Goal: Communication & Community: Answer question/provide support

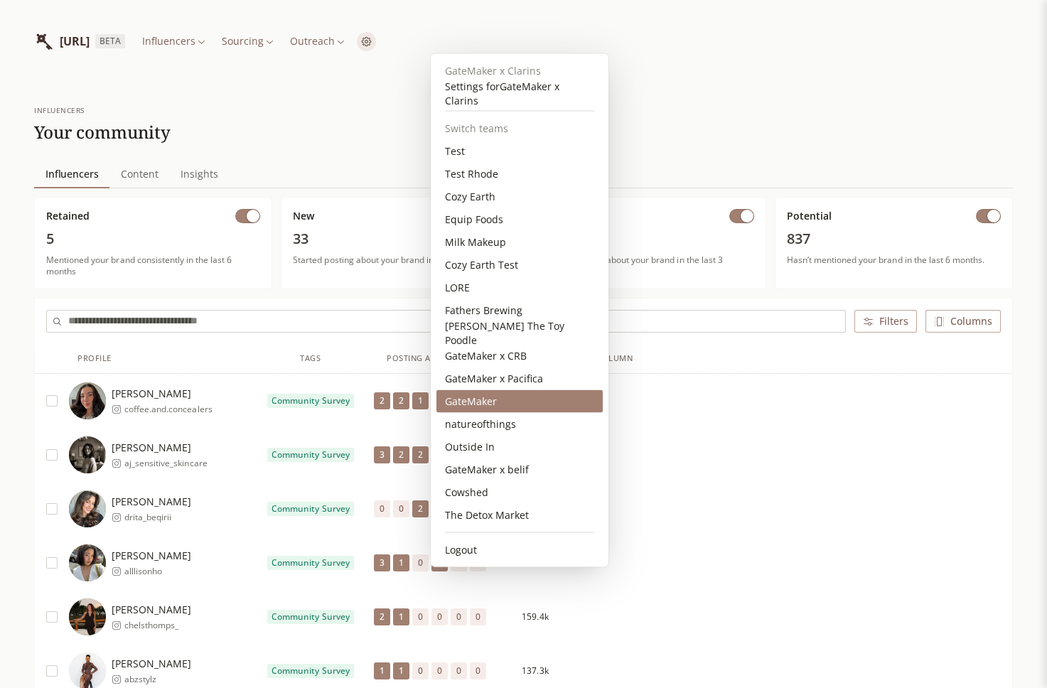
click at [481, 407] on div "GateMaker" at bounding box center [519, 401] width 166 height 23
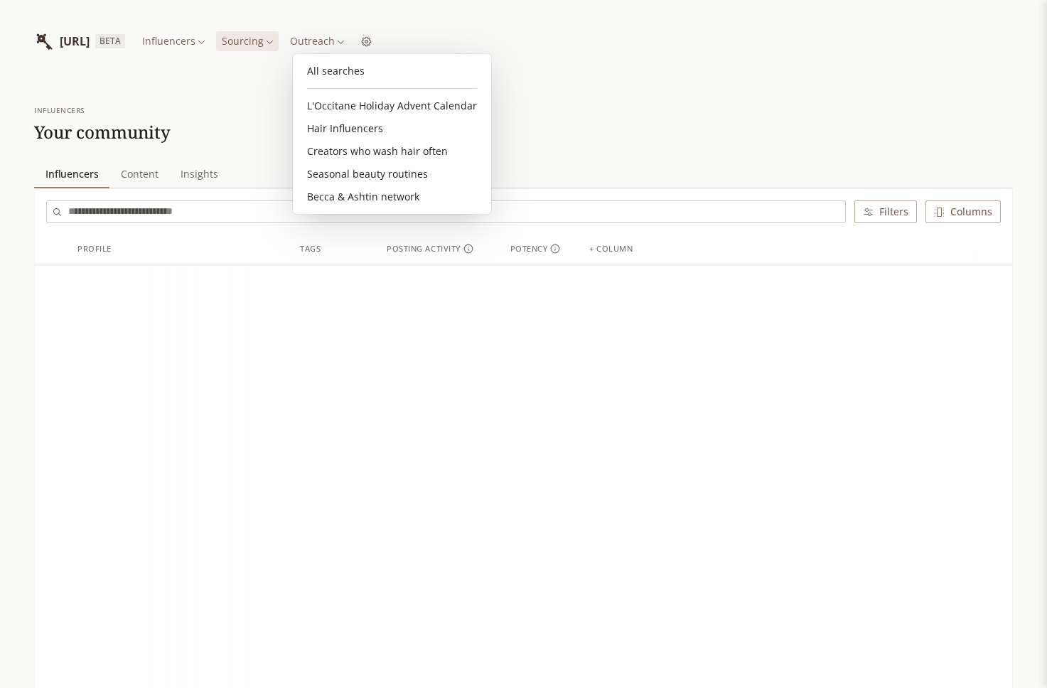
click at [328, 43] on html "[URL] BETA Influencers Sourcing Outreach influencers Your community Influencers…" at bounding box center [523, 566] width 1047 height 1133
click at [334, 67] on link "All searches" at bounding box center [391, 71] width 187 height 23
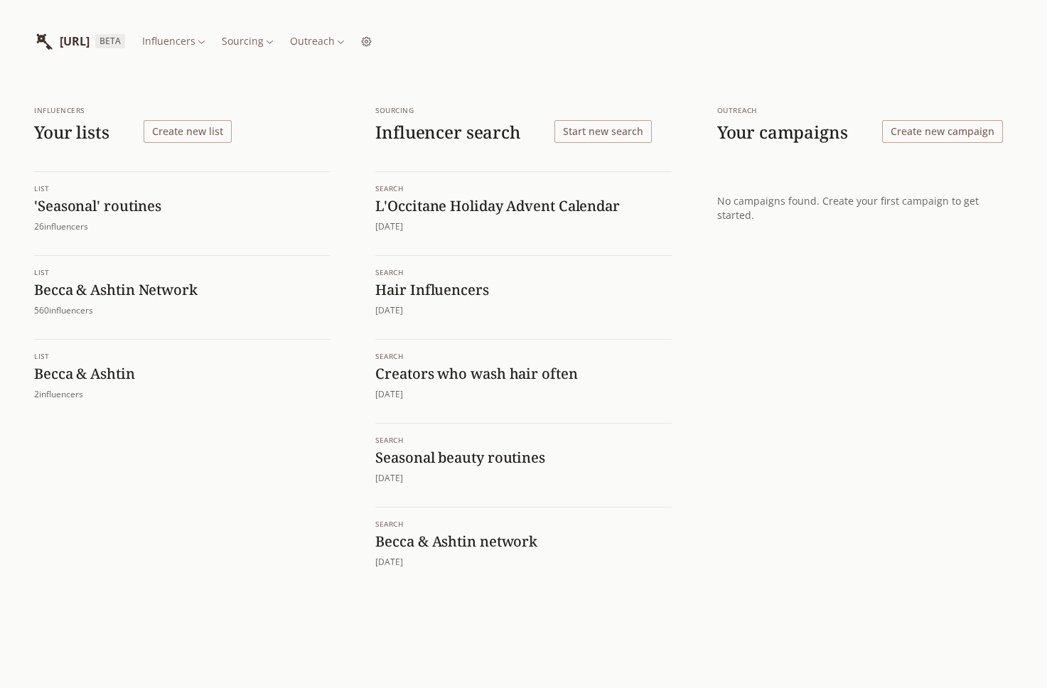
click at [584, 200] on h1 "L'Occitane Holiday Advent Calendar" at bounding box center [523, 206] width 296 height 18
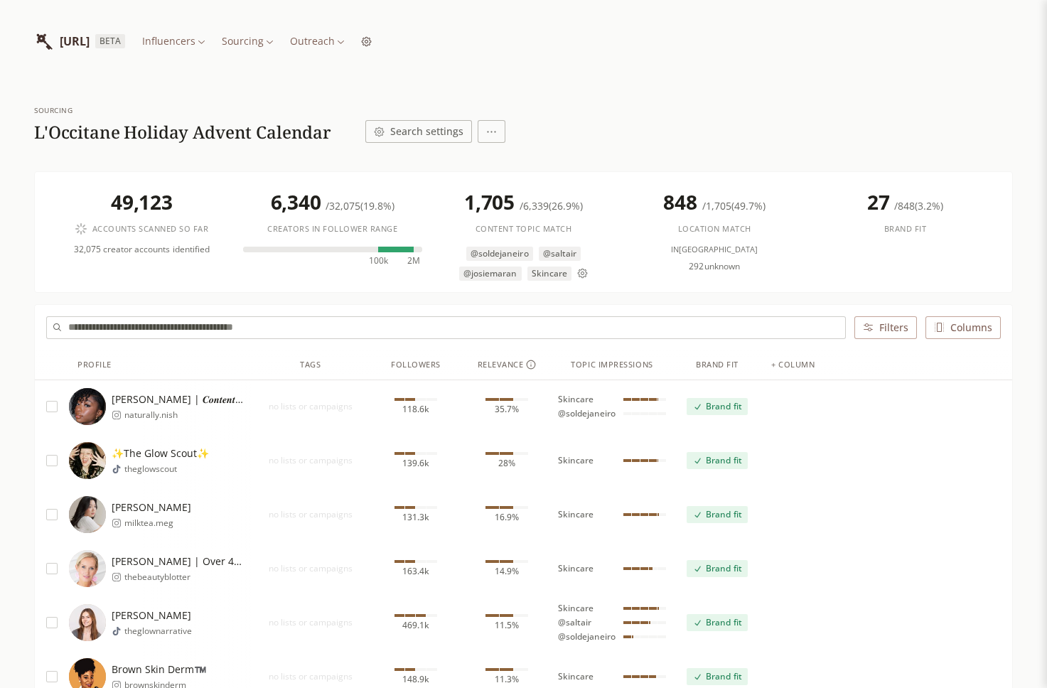
click at [365, 567] on span "no lists or campaigns" at bounding box center [310, 568] width 119 height 11
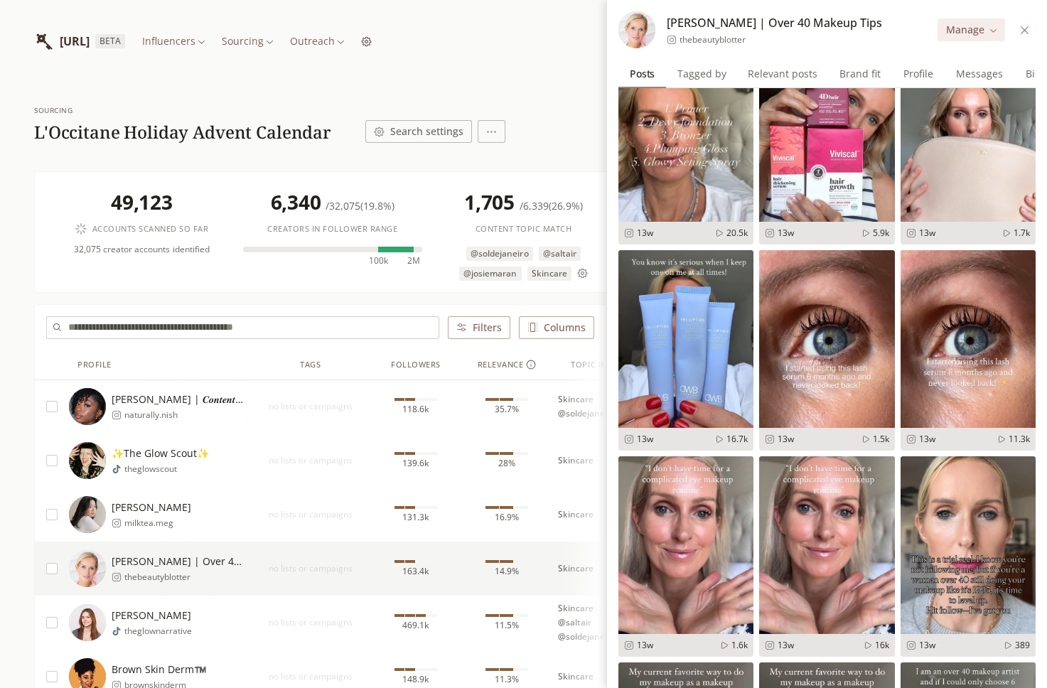
scroll to position [1049, 0]
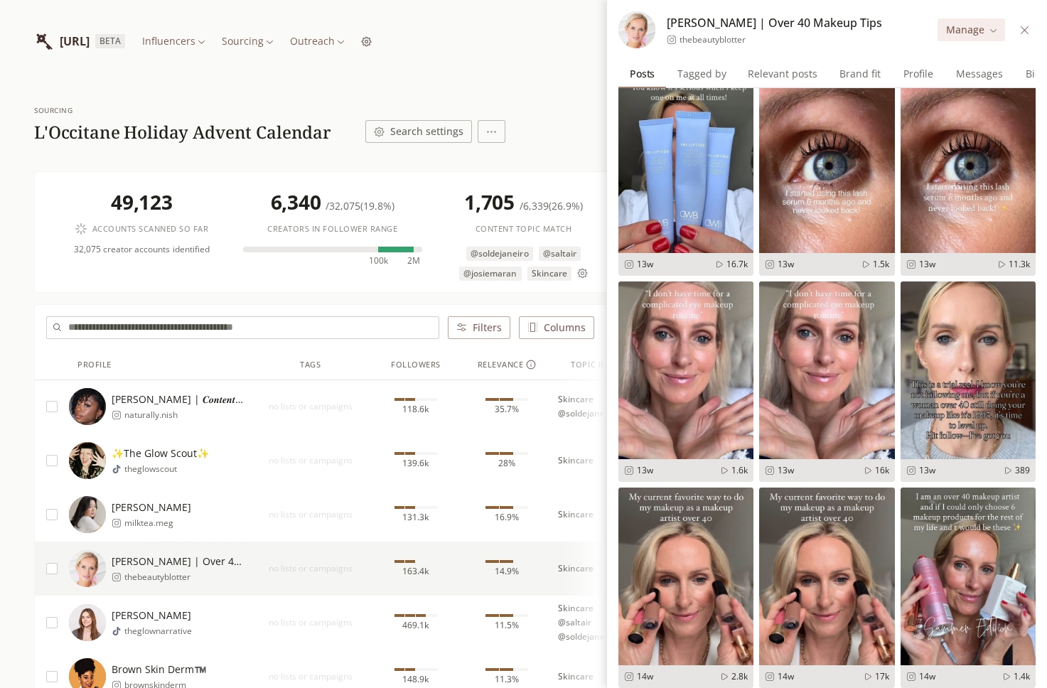
click at [1023, 23] on button at bounding box center [1024, 30] width 16 height 16
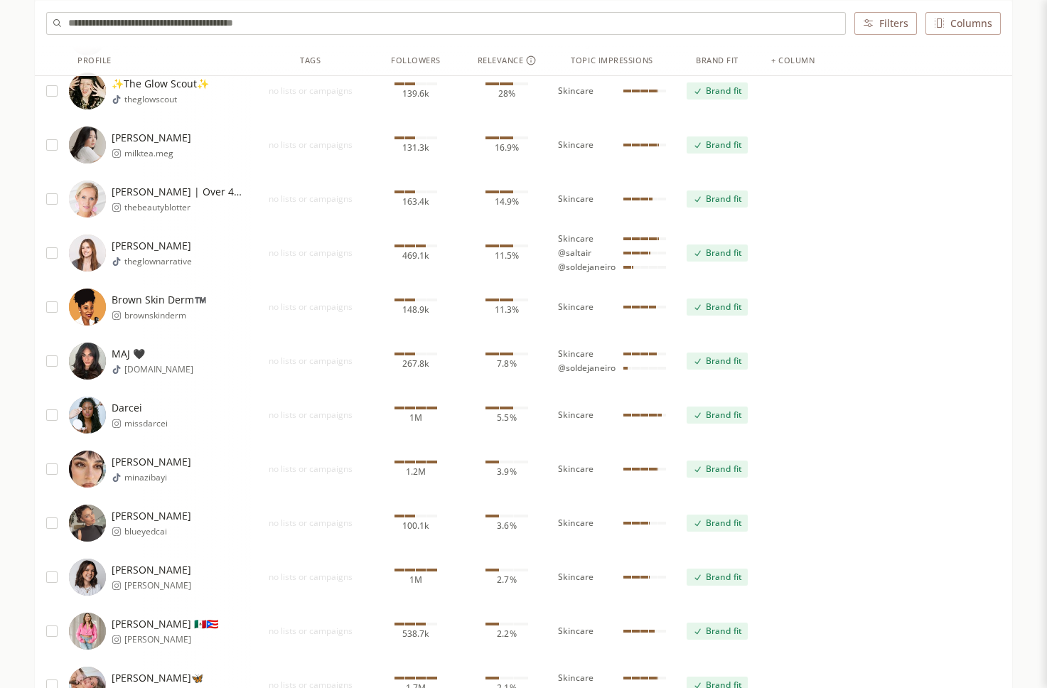
scroll to position [377, 0]
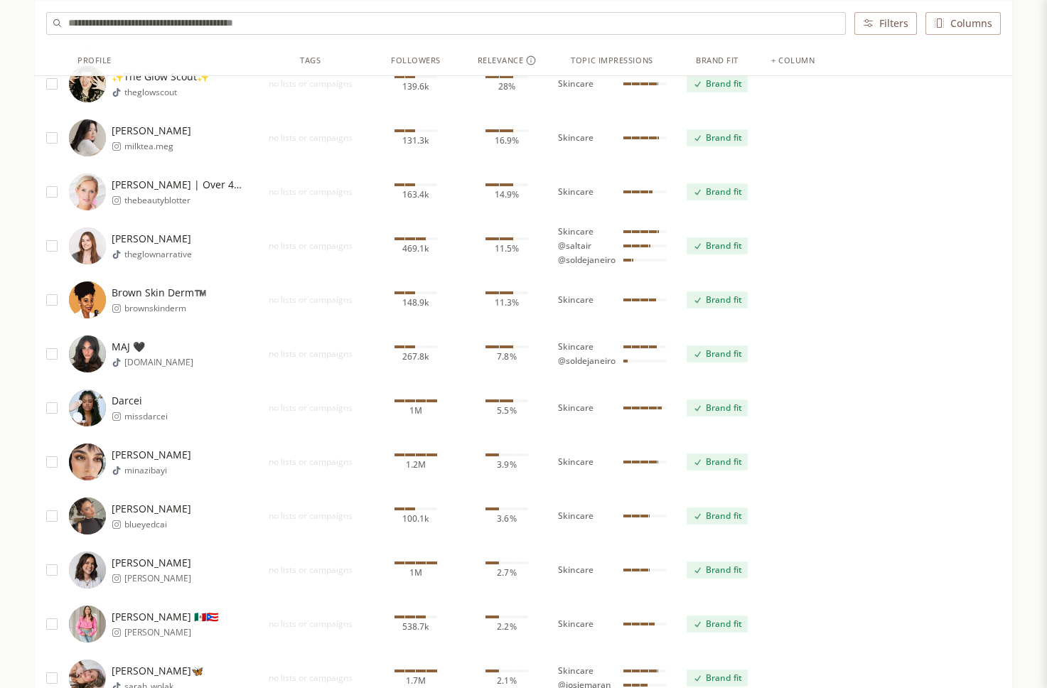
click at [731, 353] on span "Brand fit" at bounding box center [724, 353] width 36 height 11
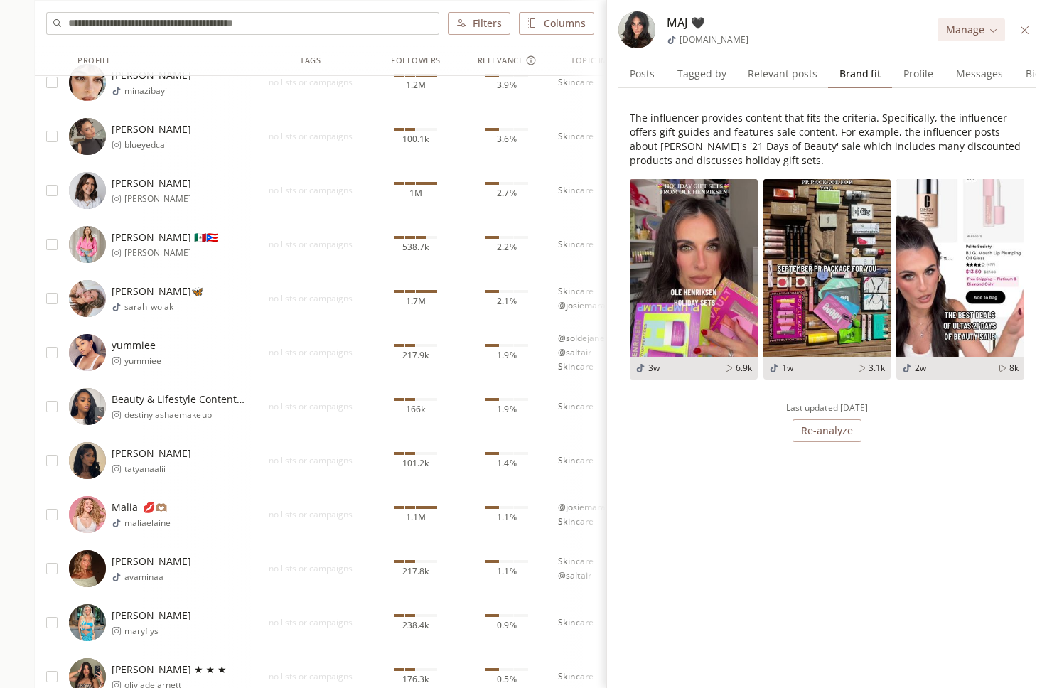
scroll to position [768, 0]
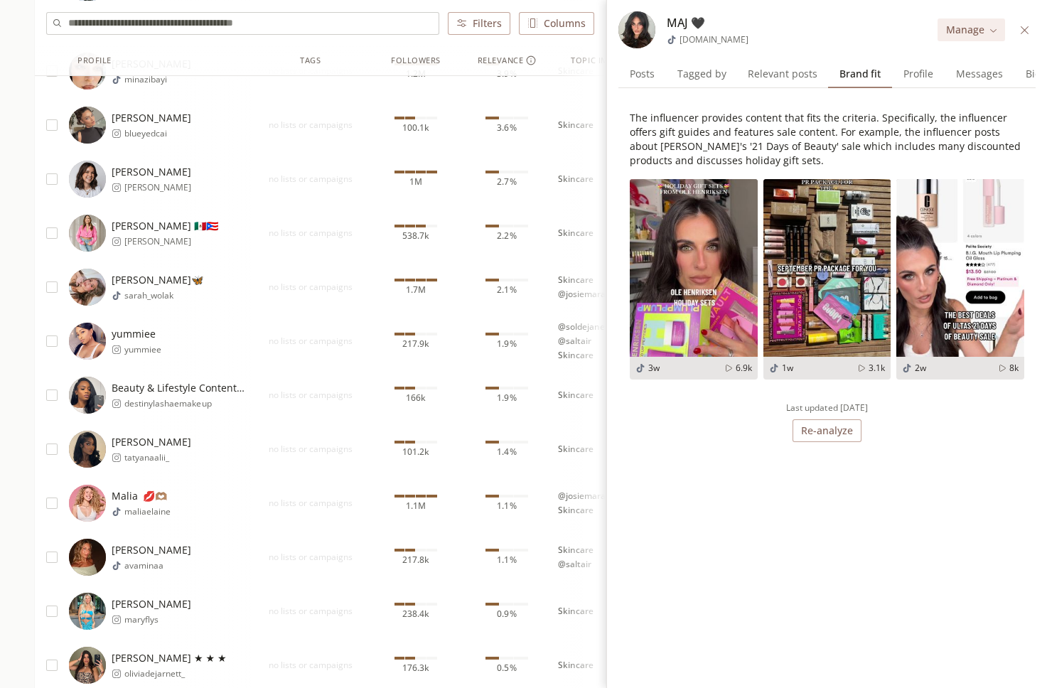
click at [482, 290] on div "2.1%" at bounding box center [506, 287] width 91 height 54
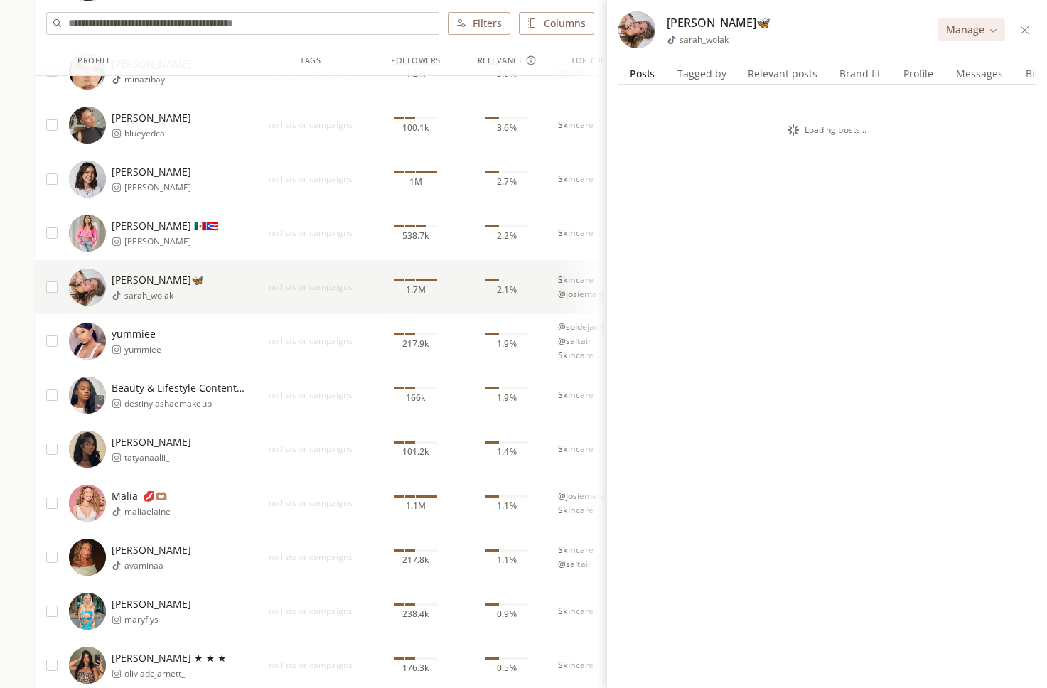
click at [642, 77] on span "Posts" at bounding box center [642, 74] width 36 height 20
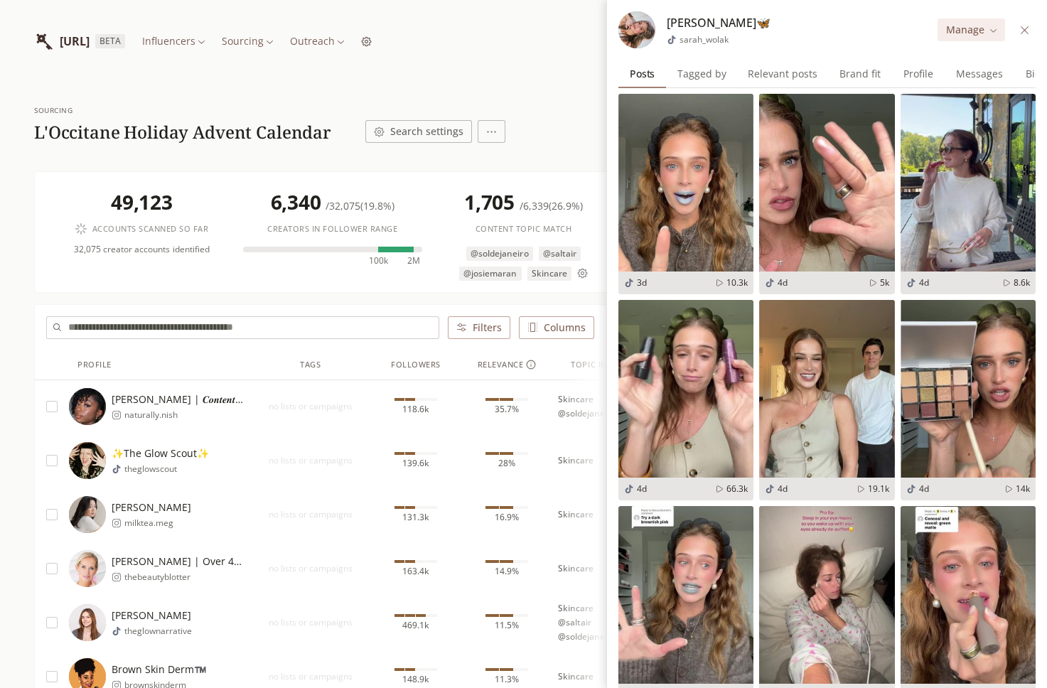
click at [1020, 32] on icon at bounding box center [1024, 30] width 11 height 11
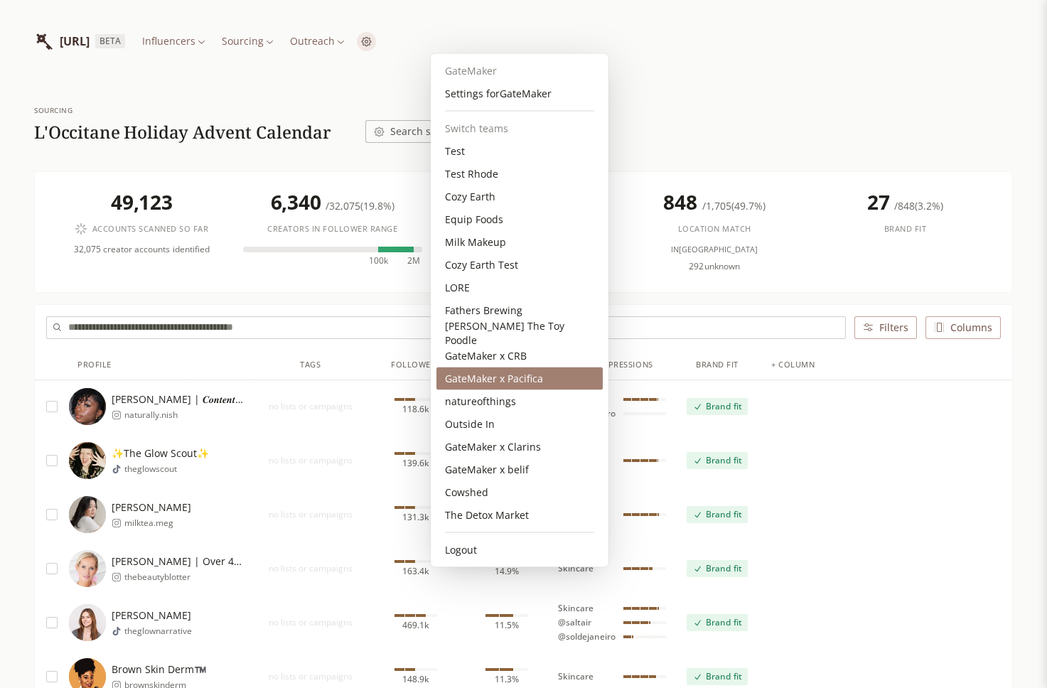
click at [511, 383] on div "GateMaker x Pacifica" at bounding box center [519, 378] width 166 height 23
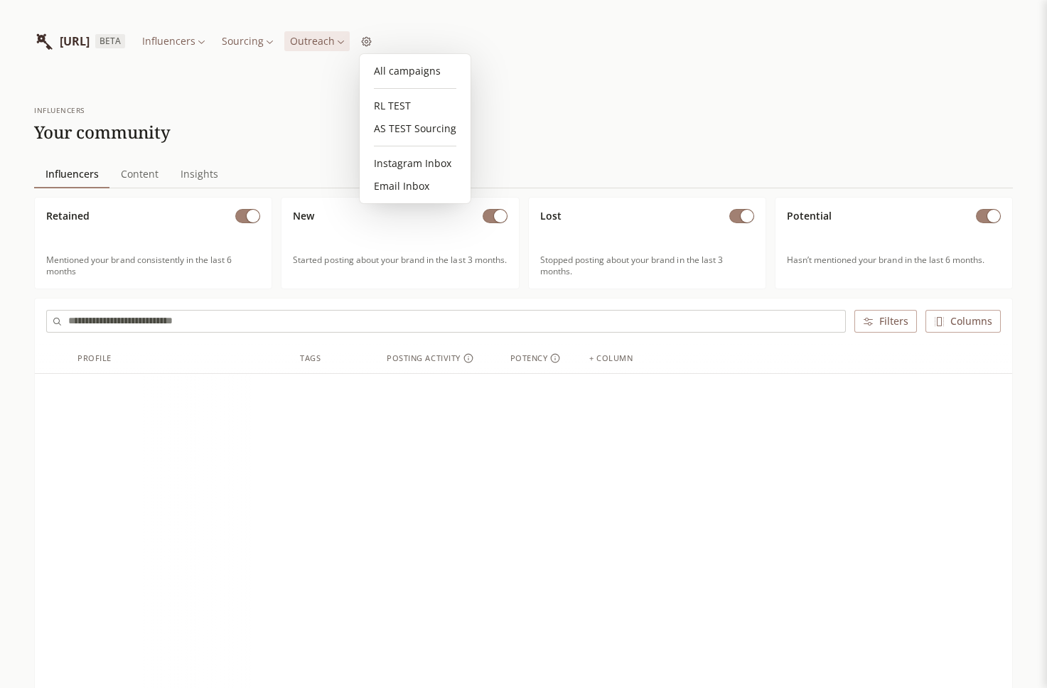
click at [401, 37] on html "[URL] BETA Influencers Sourcing Outreach influencers Your community Influencers…" at bounding box center [523, 621] width 1047 height 1242
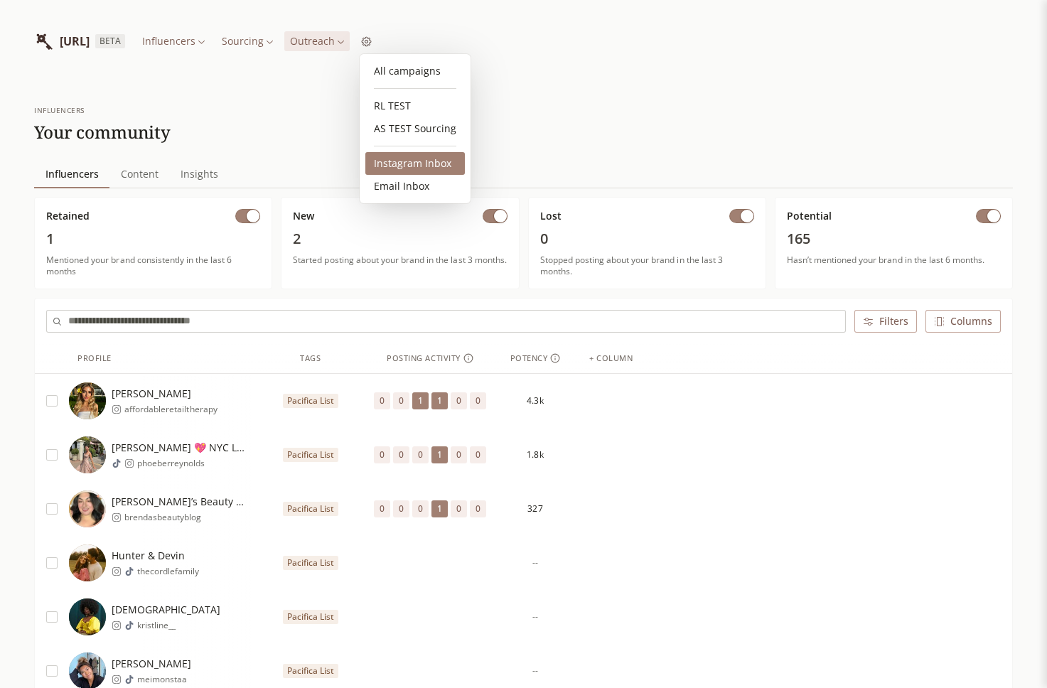
click at [399, 160] on link "Instagram Inbox" at bounding box center [414, 163] width 99 height 23
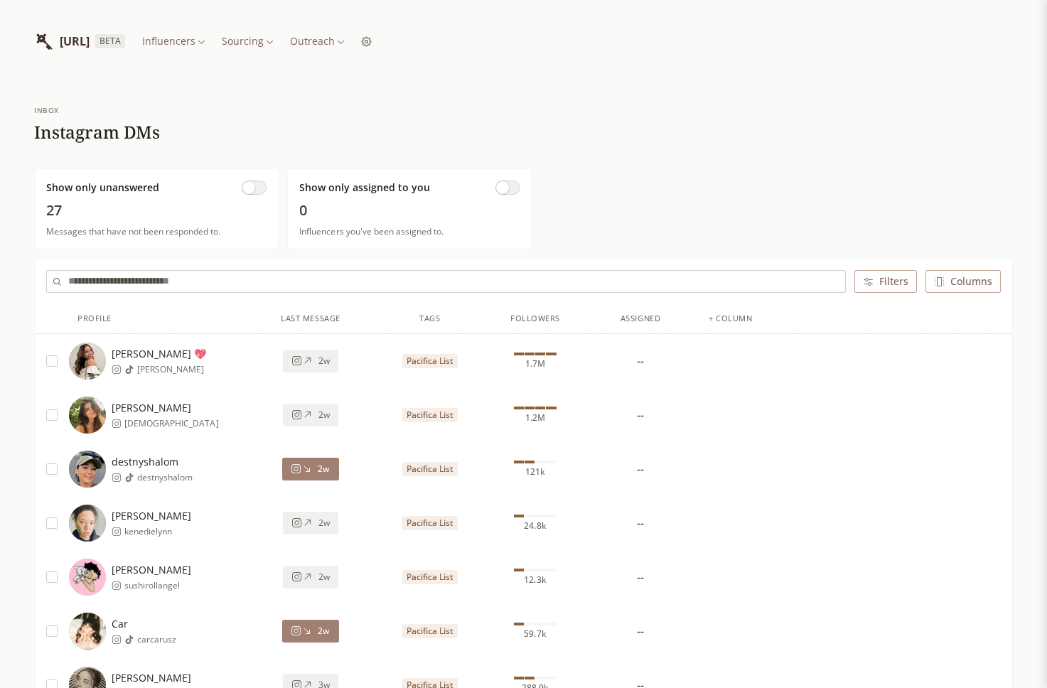
click at [261, 192] on button "button" at bounding box center [254, 188] width 25 height 14
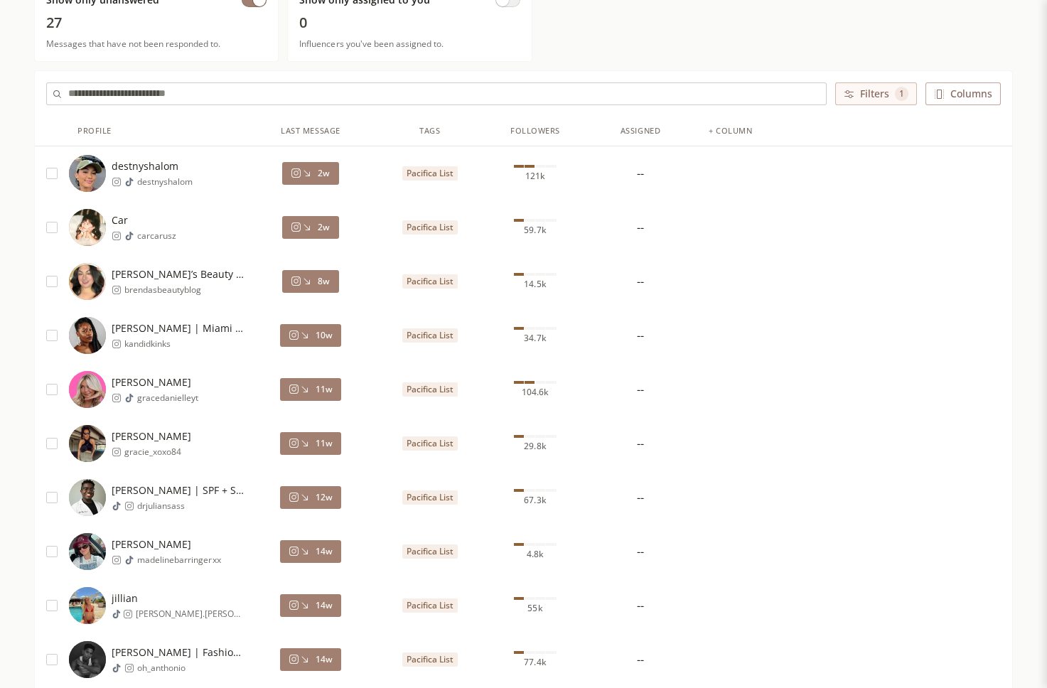
scroll to position [189, 0]
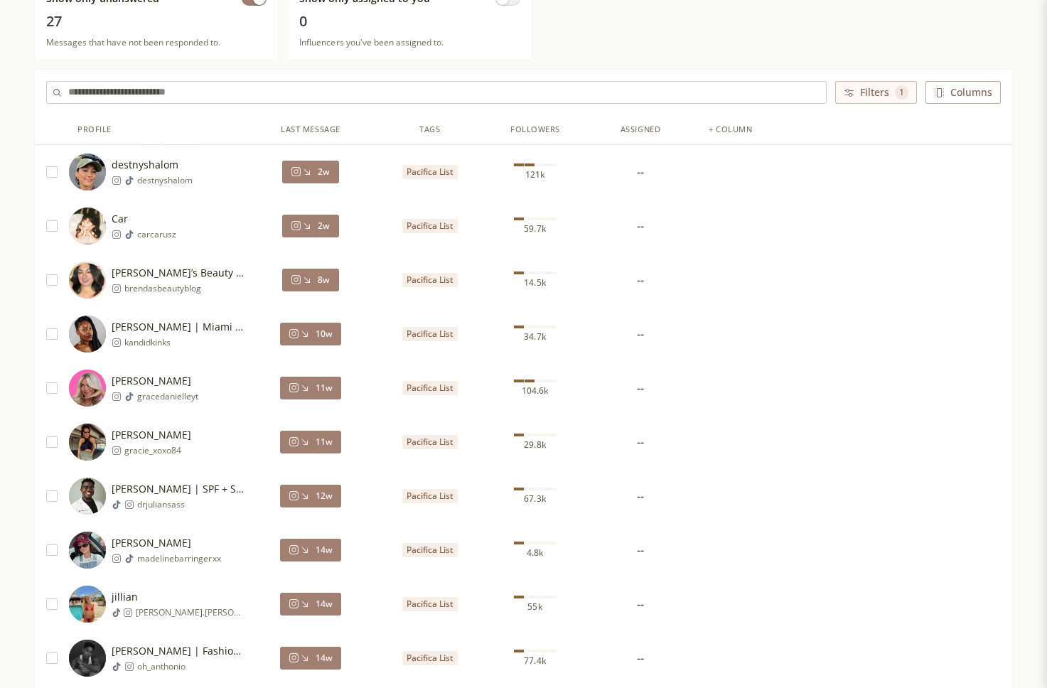
click at [328, 172] on span "2w" at bounding box center [324, 171] width 12 height 11
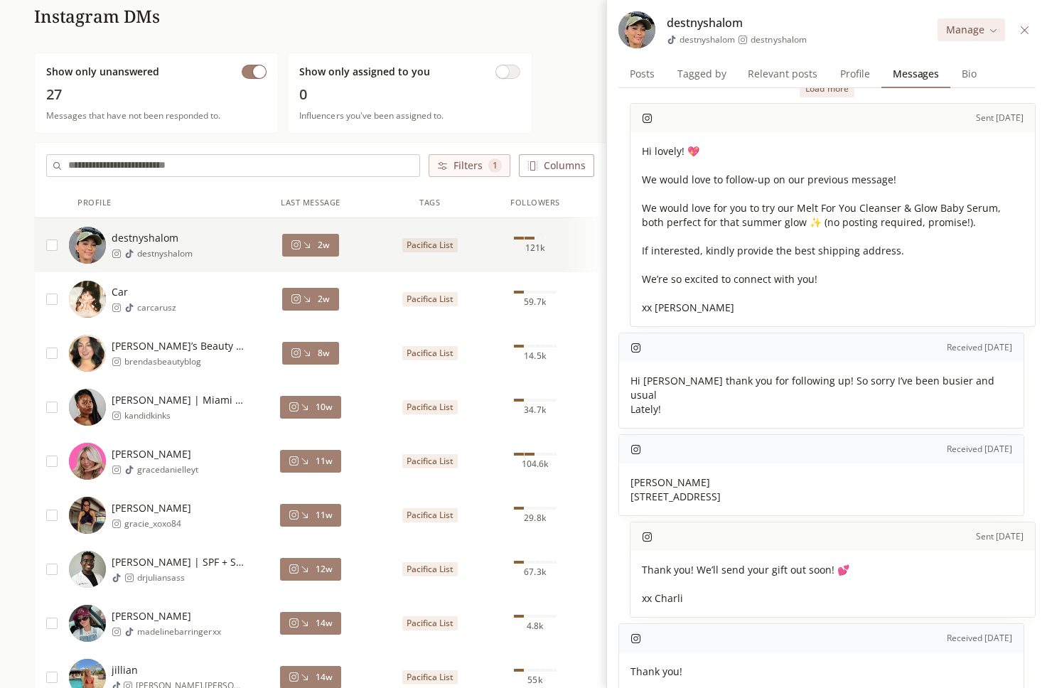
scroll to position [114, 0]
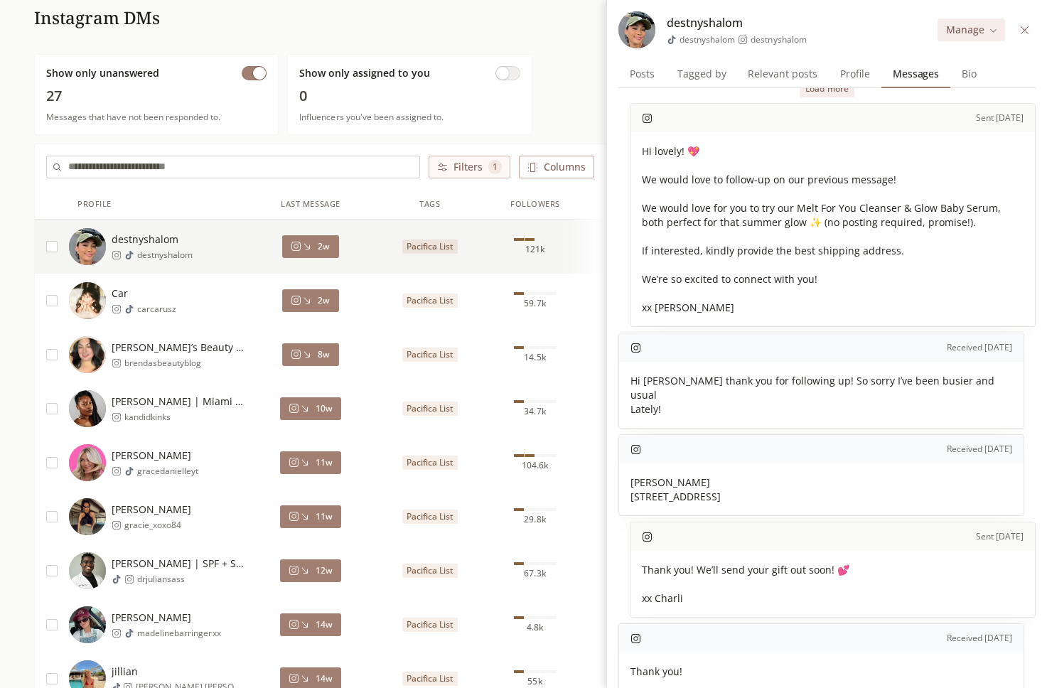
click at [325, 306] on button "2w" at bounding box center [310, 300] width 56 height 23
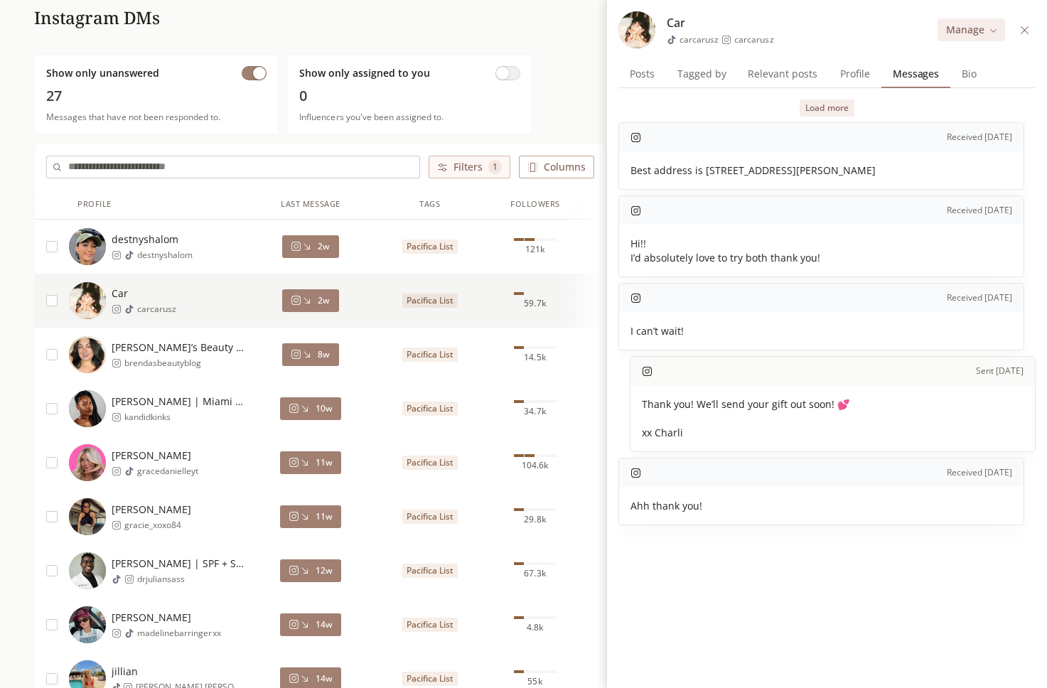
click at [827, 110] on button "Load more" at bounding box center [827, 107] width 54 height 17
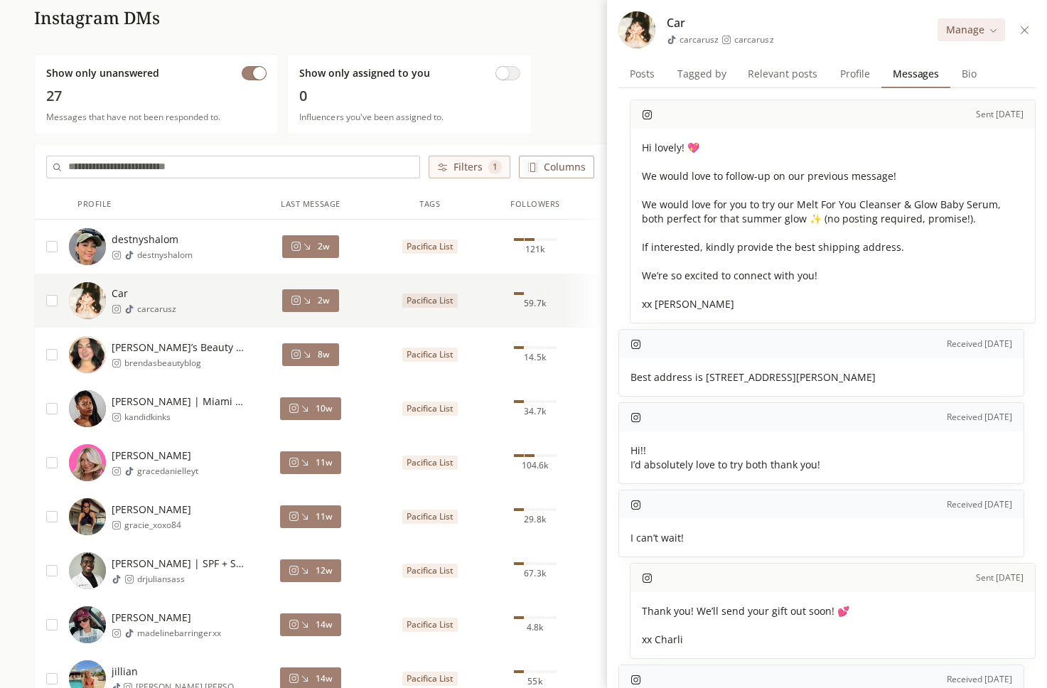
scroll to position [107, 0]
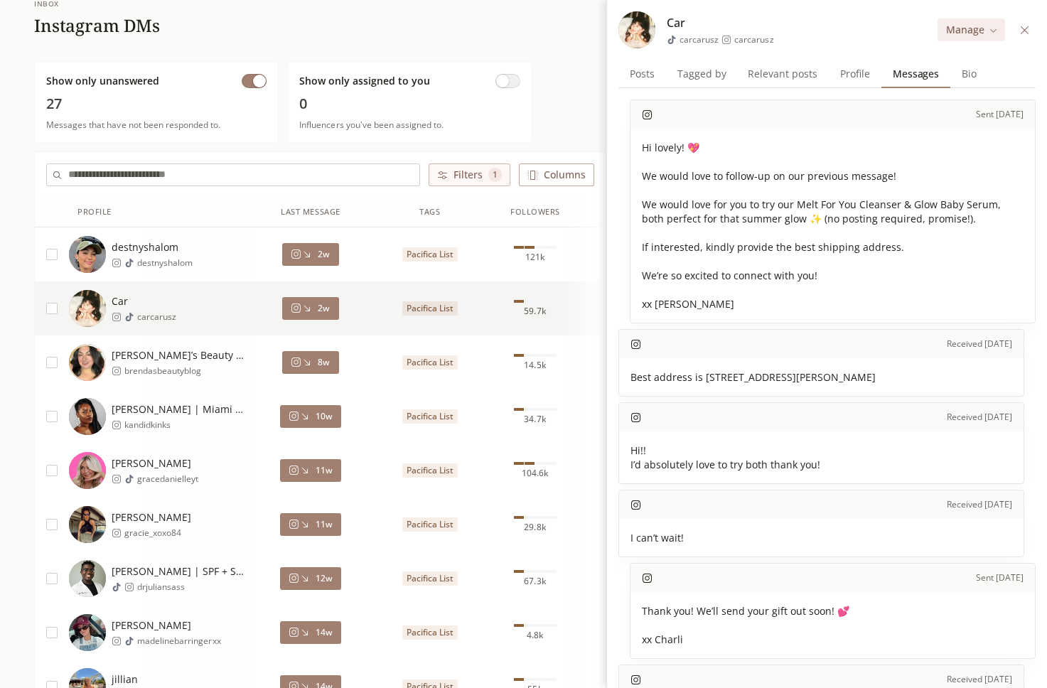
click at [850, 67] on span "Profile" at bounding box center [854, 74] width 41 height 20
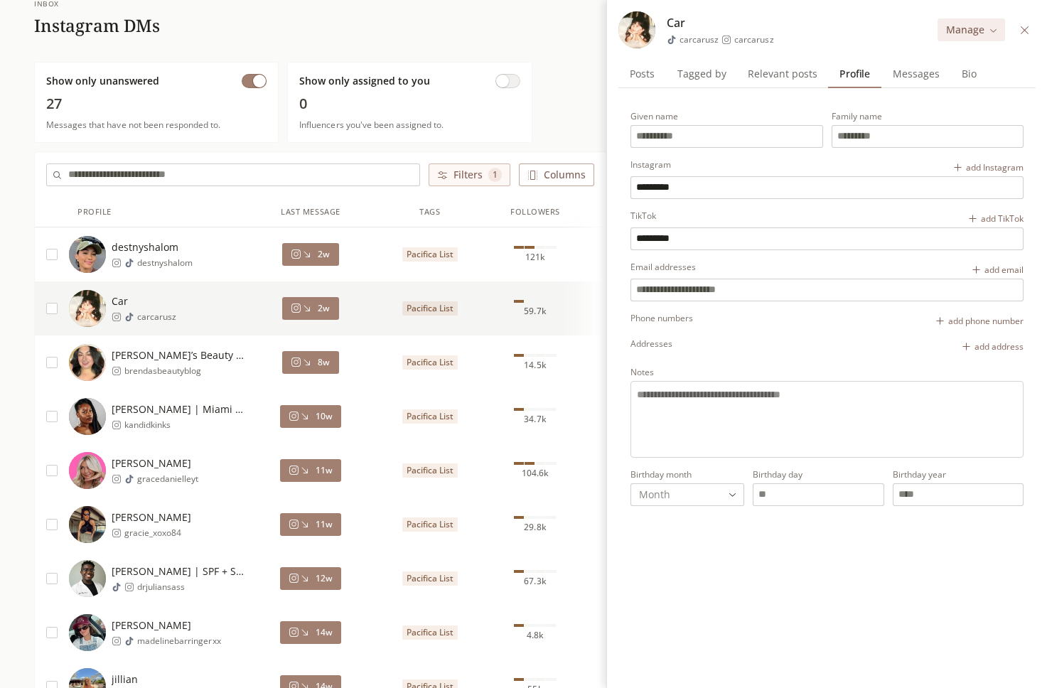
click at [887, 68] on span "Messages" at bounding box center [916, 74] width 58 height 20
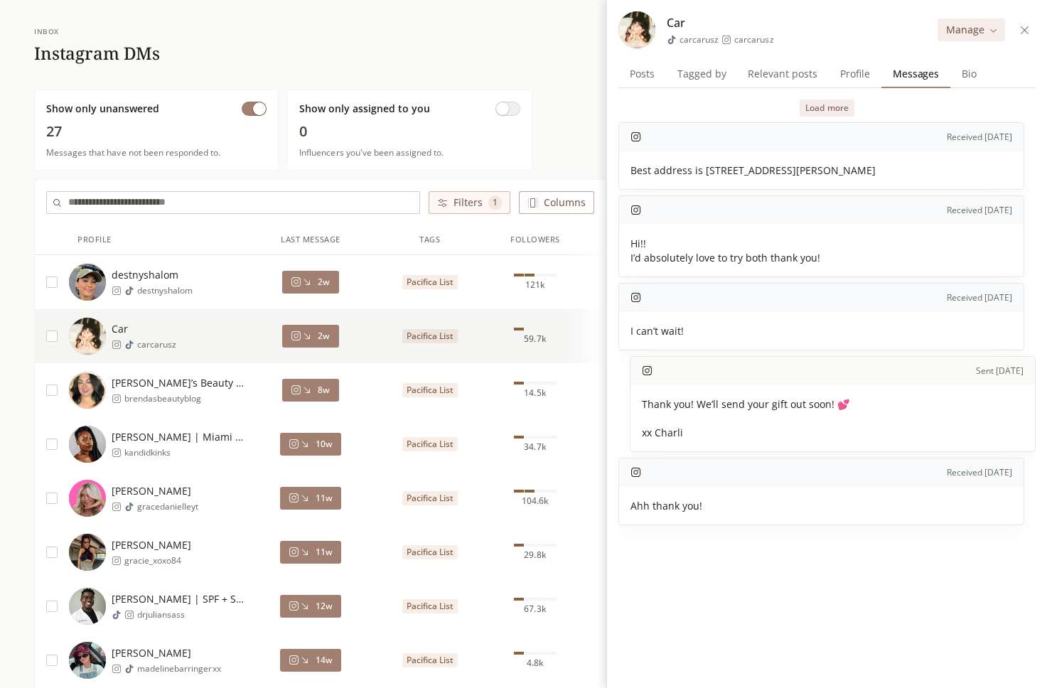
scroll to position [76, 0]
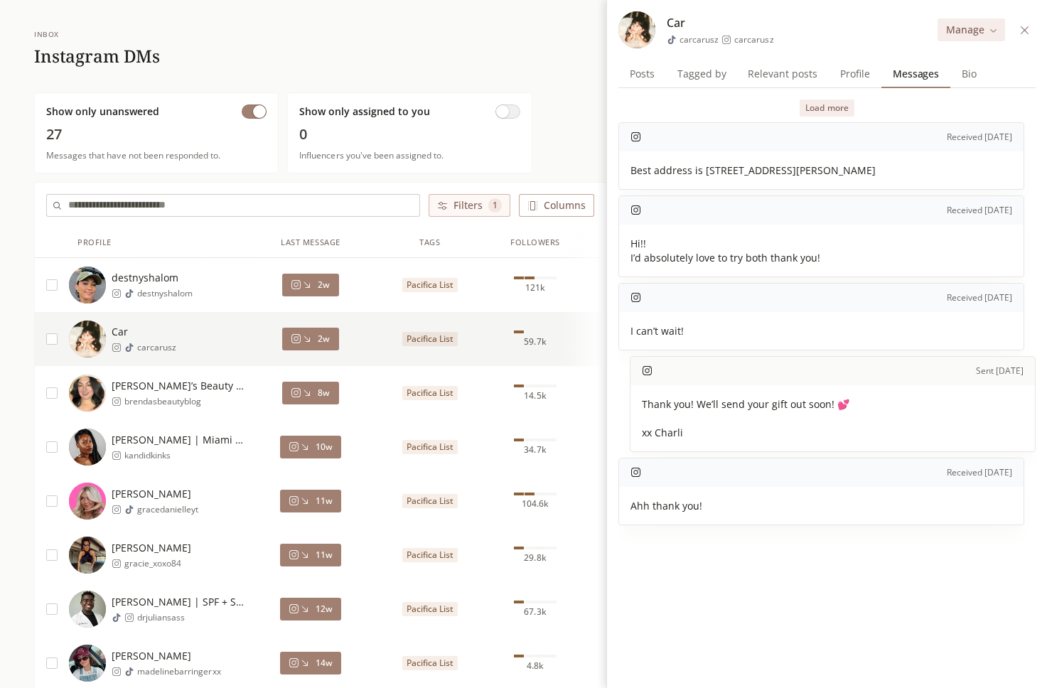
click at [307, 394] on icon at bounding box center [306, 392] width 11 height 11
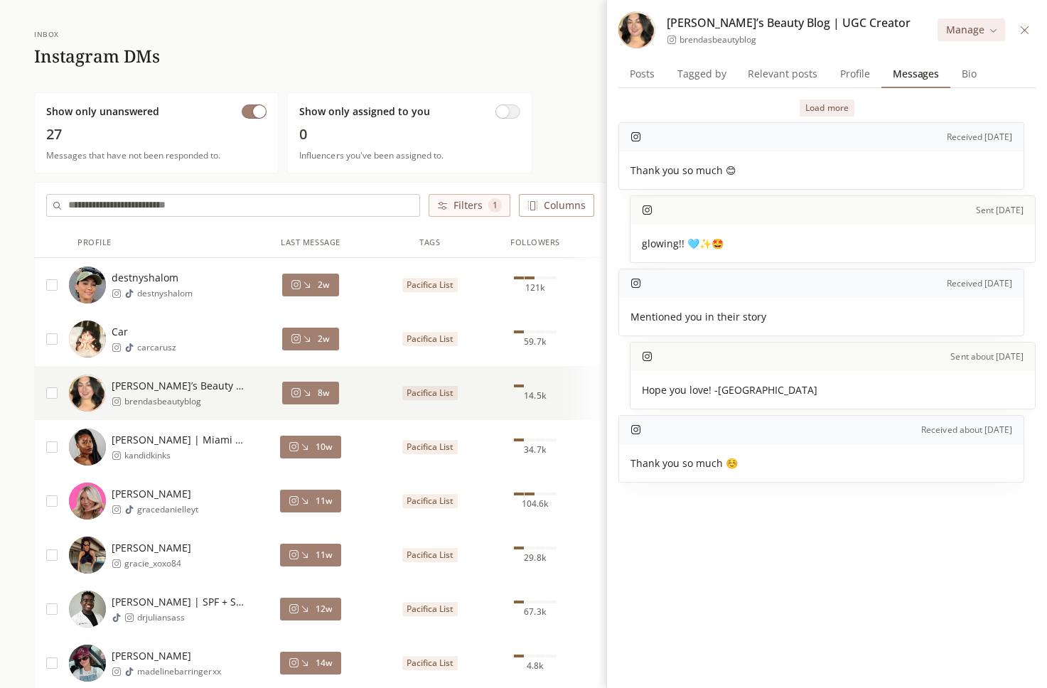
click at [325, 451] on span "10w" at bounding box center [324, 446] width 17 height 11
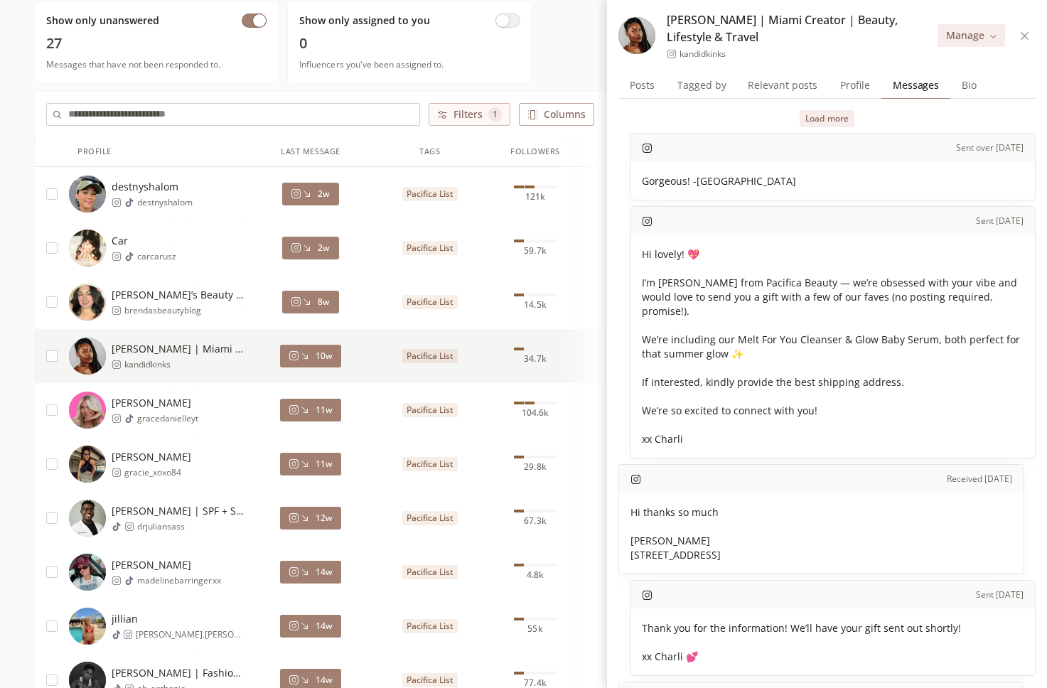
click at [829, 110] on button "Load more" at bounding box center [827, 118] width 54 height 17
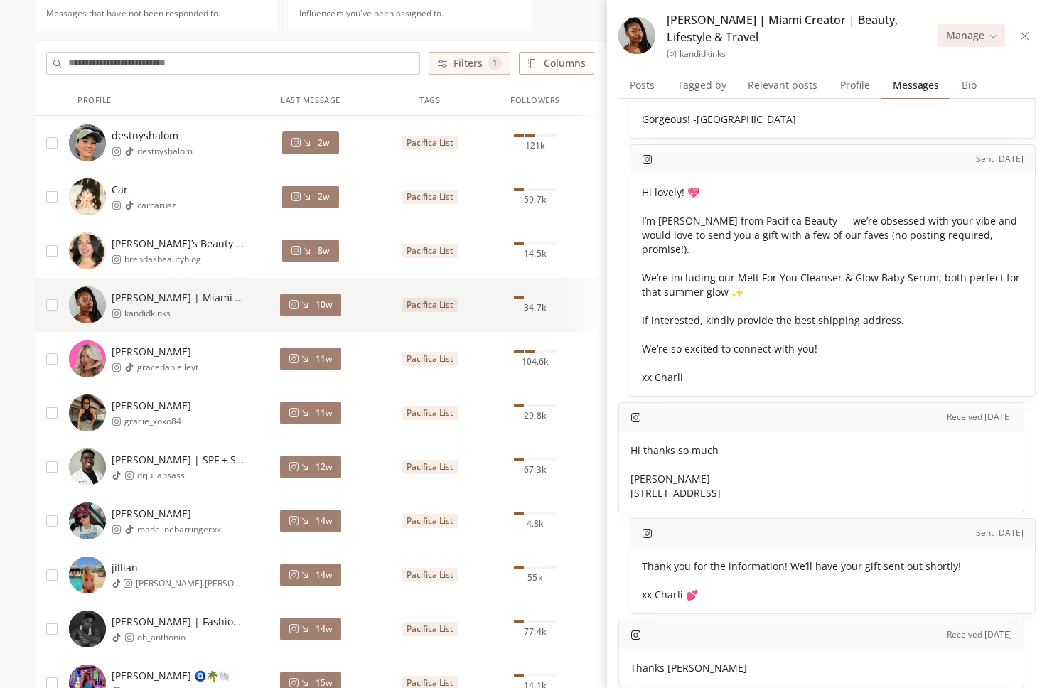
scroll to position [219, 0]
click at [307, 362] on icon at bounding box center [304, 357] width 11 height 11
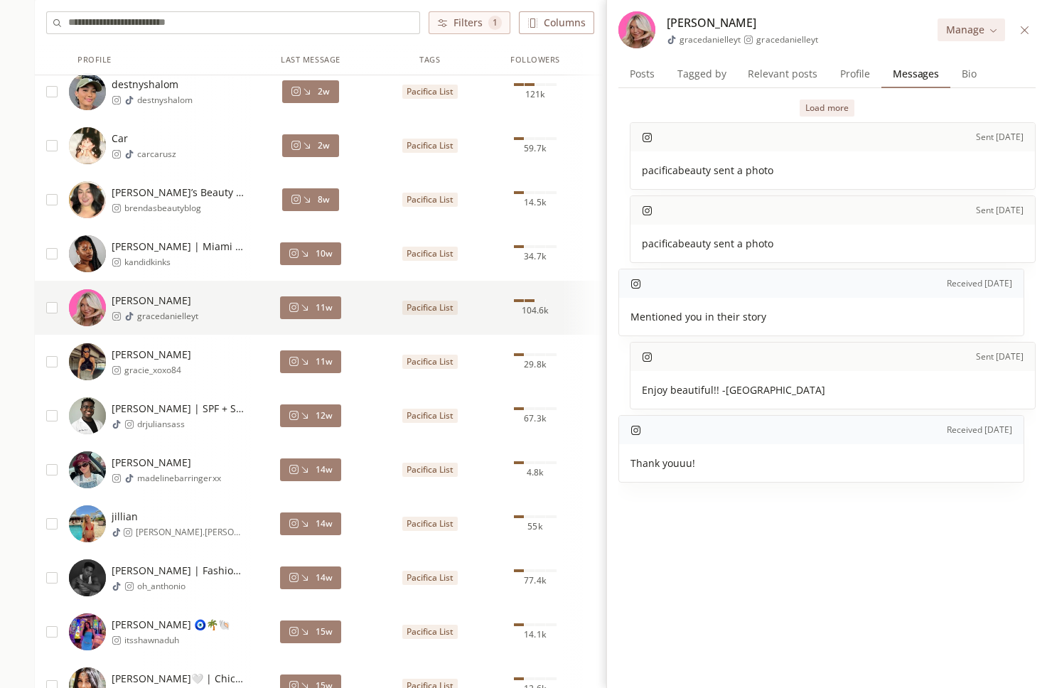
scroll to position [267, 0]
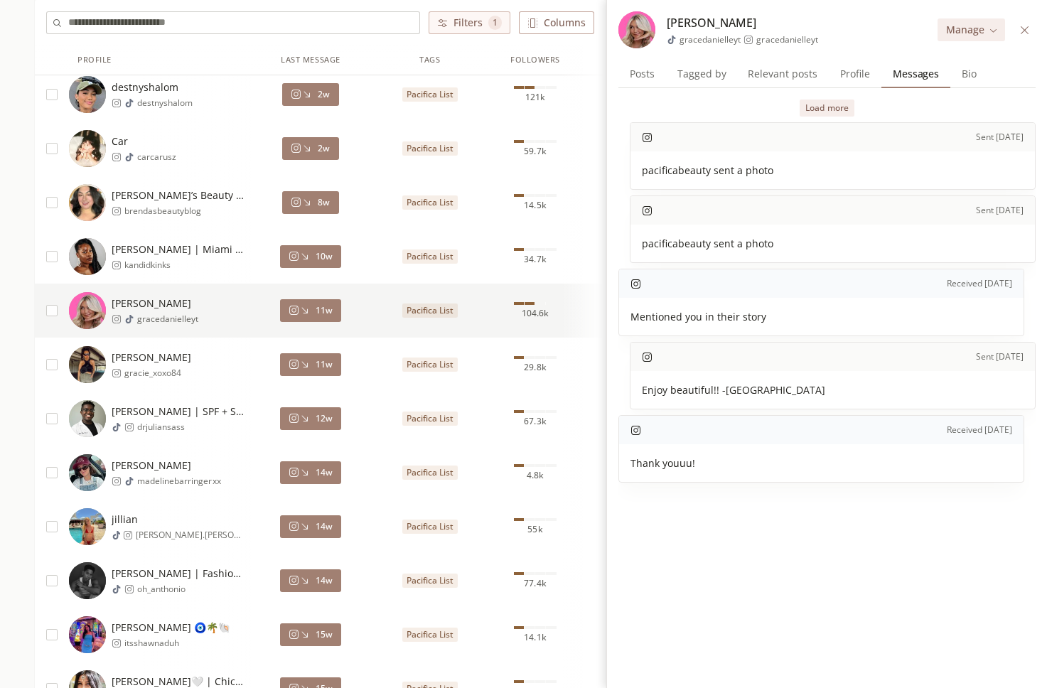
click at [303, 360] on icon at bounding box center [304, 364] width 11 height 11
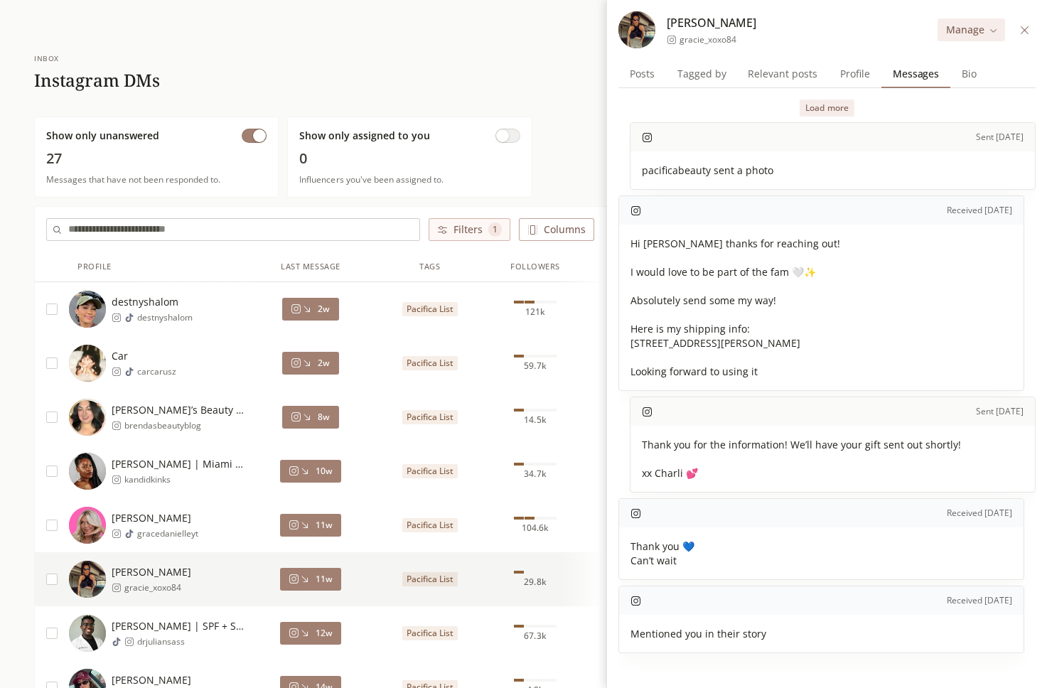
scroll to position [91, 0]
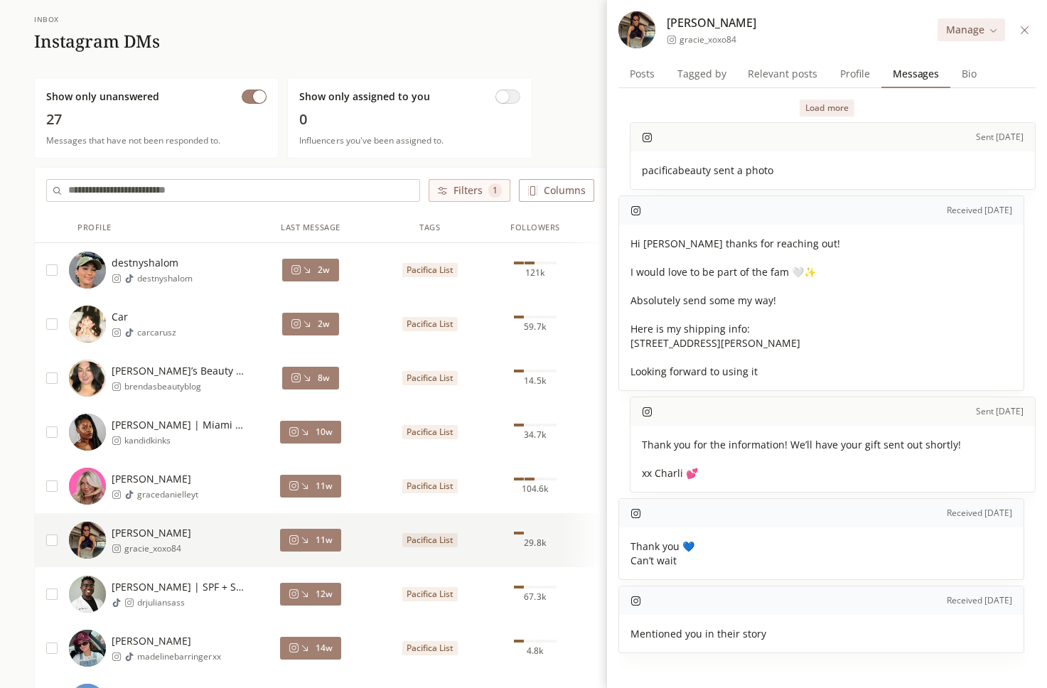
click at [812, 106] on button "Load more" at bounding box center [827, 107] width 54 height 17
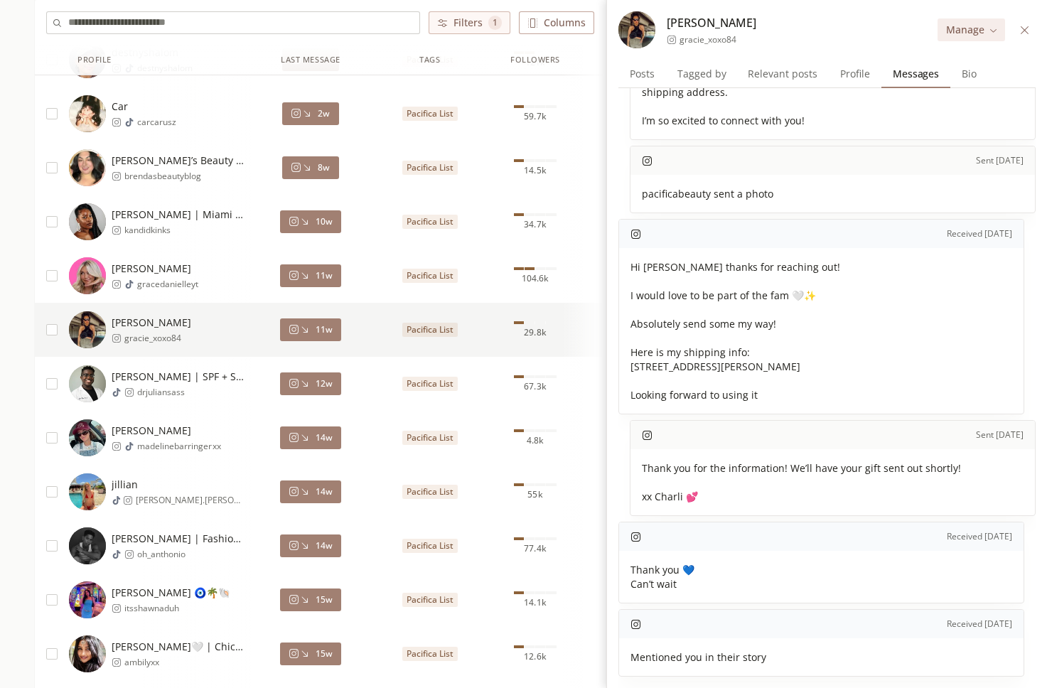
scroll to position [303, 0]
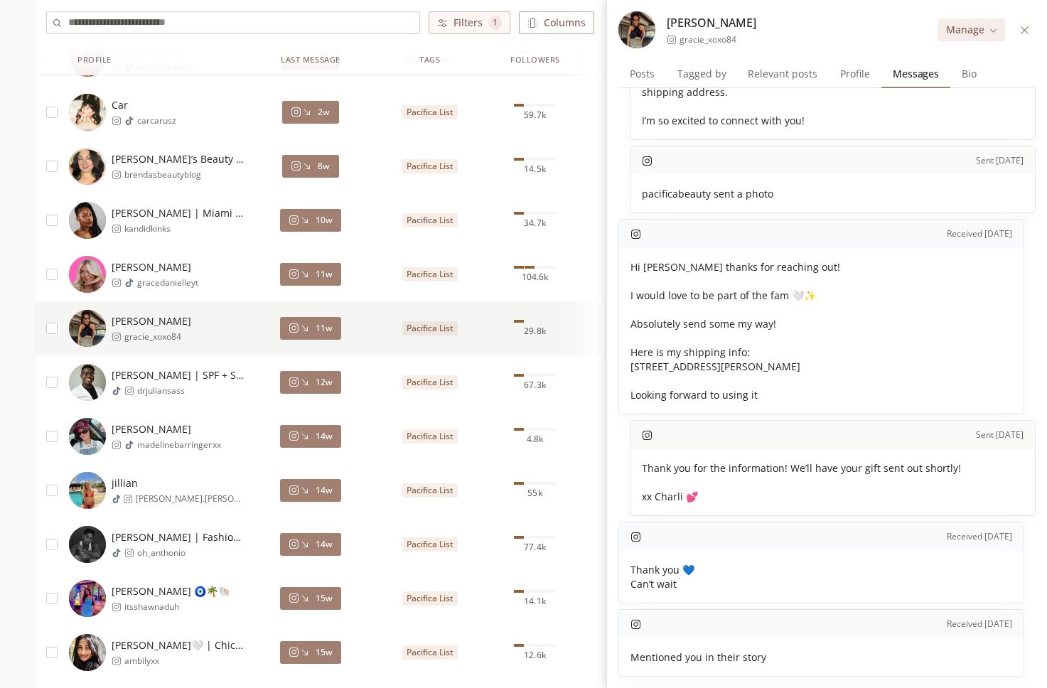
click at [320, 389] on button "12w" at bounding box center [310, 382] width 61 height 23
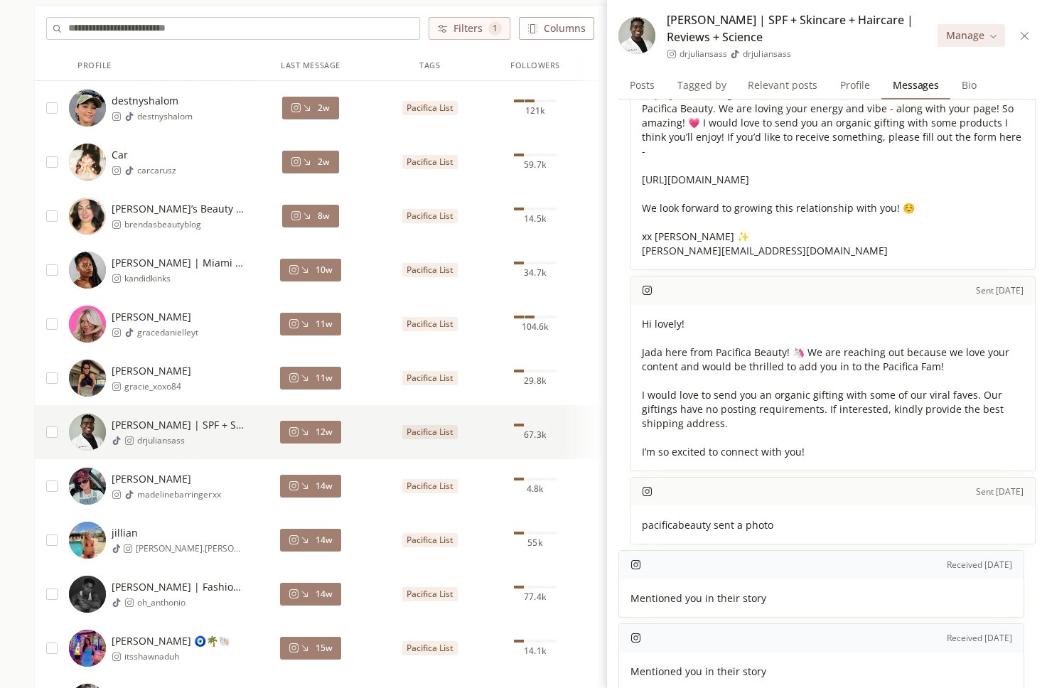
scroll to position [187, 0]
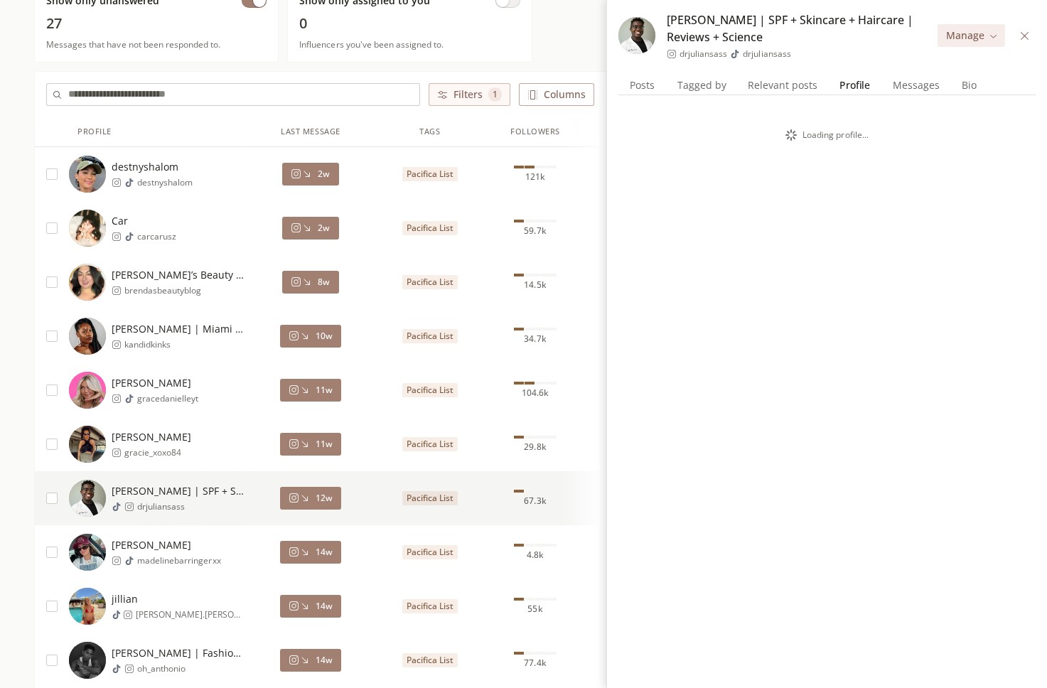
click at [851, 87] on span "Profile" at bounding box center [855, 85] width 42 height 20
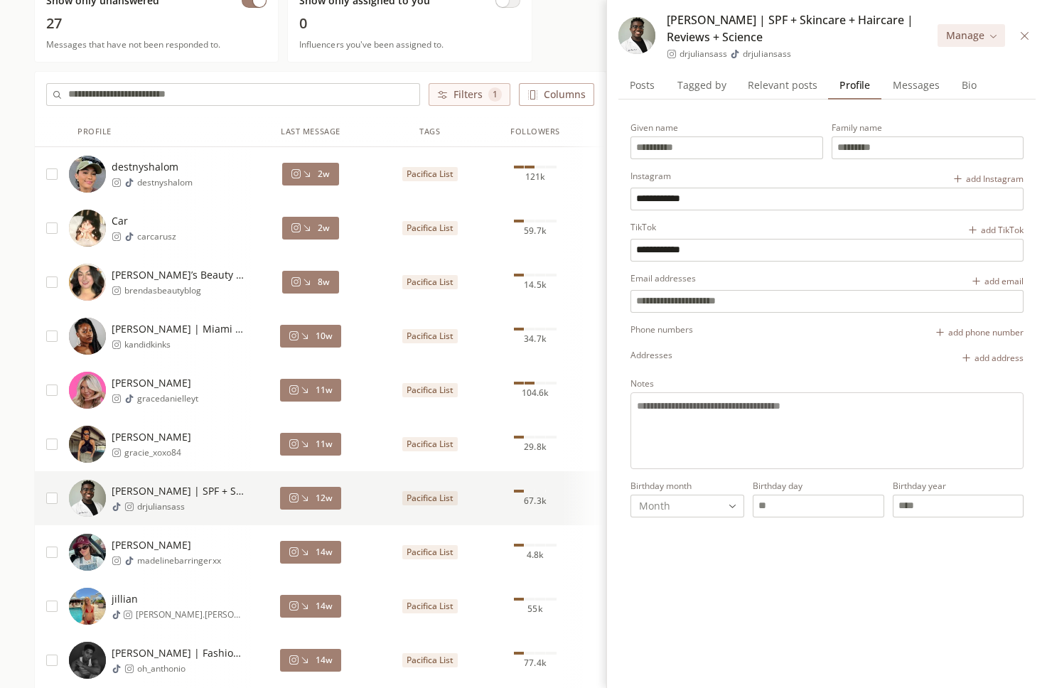
click at [897, 87] on span "Messages" at bounding box center [916, 85] width 58 height 20
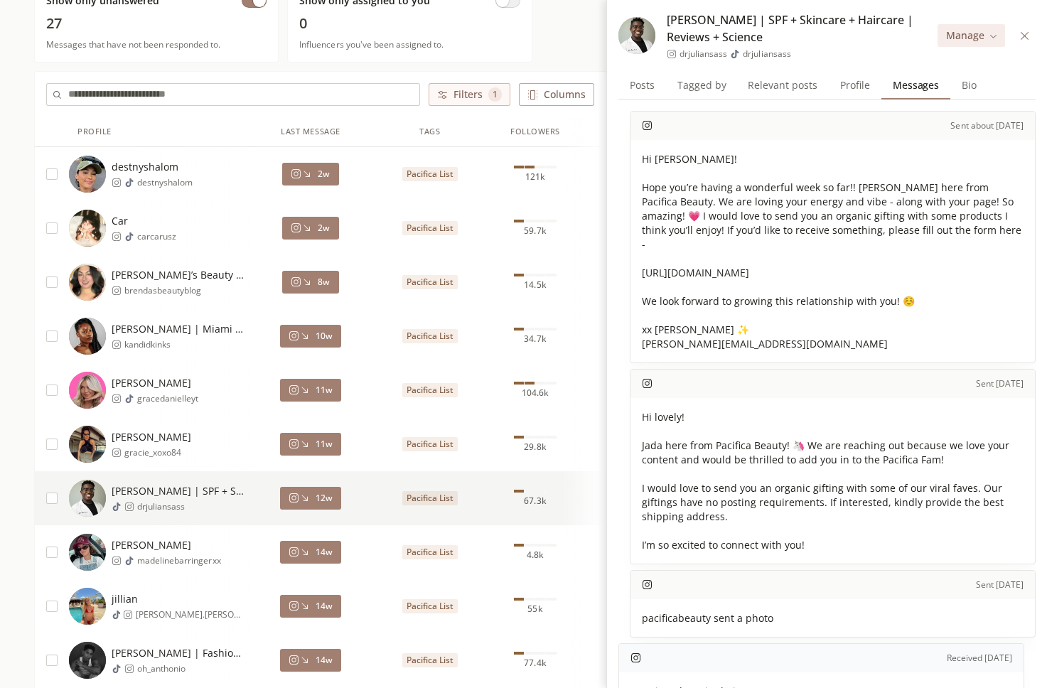
click at [850, 87] on span "Profile" at bounding box center [854, 85] width 41 height 20
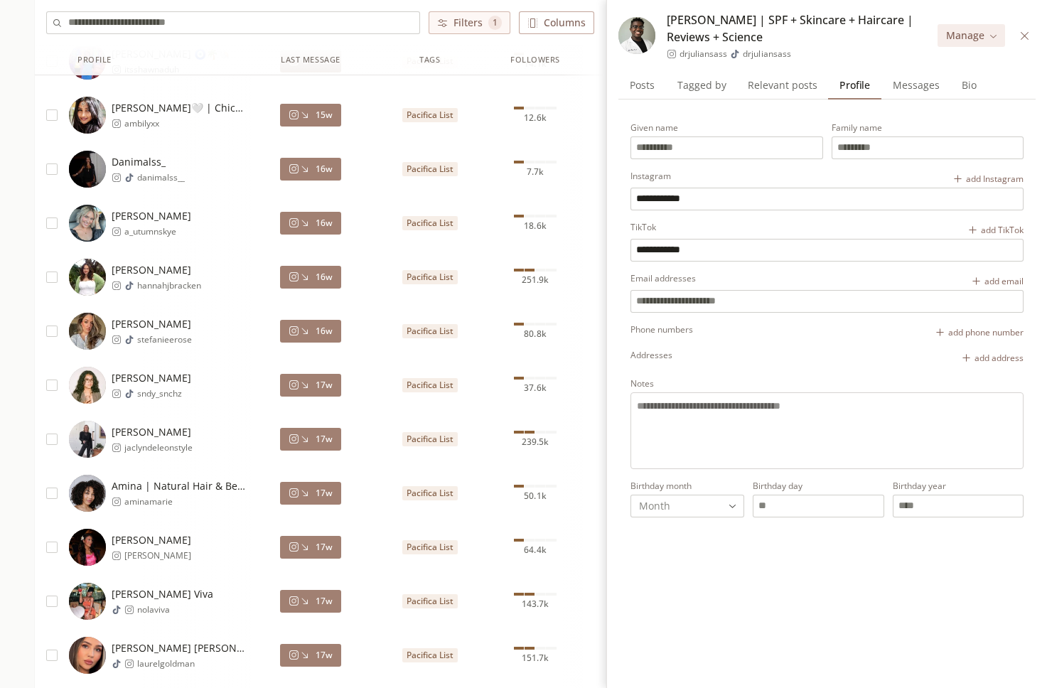
scroll to position [763, 0]
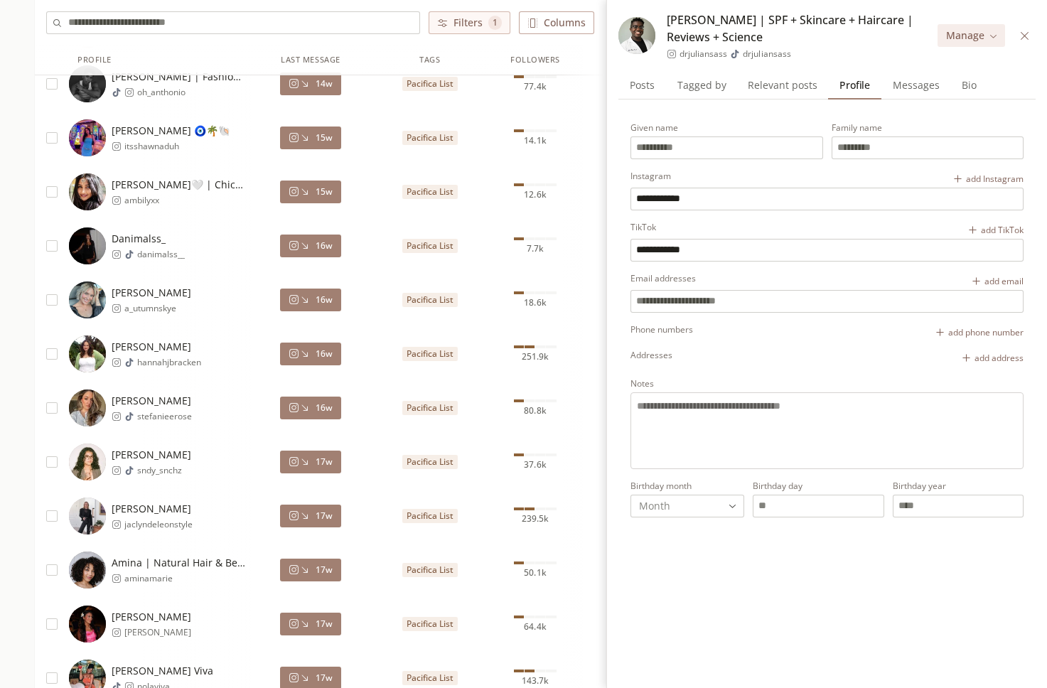
click at [904, 80] on span "Messages" at bounding box center [916, 85] width 58 height 20
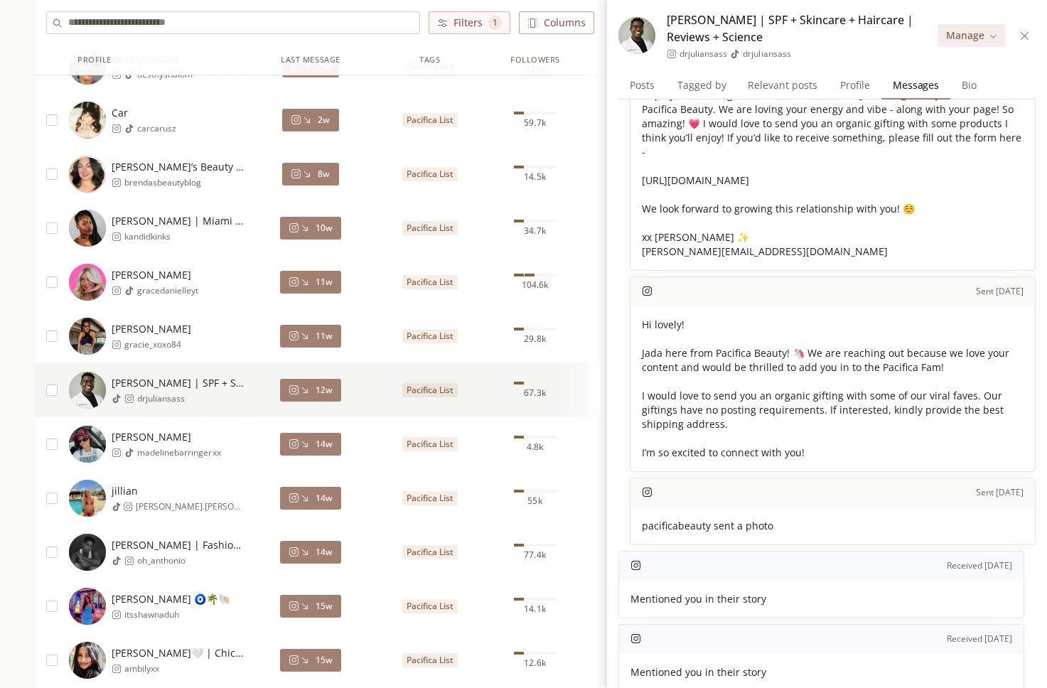
scroll to position [291, 0]
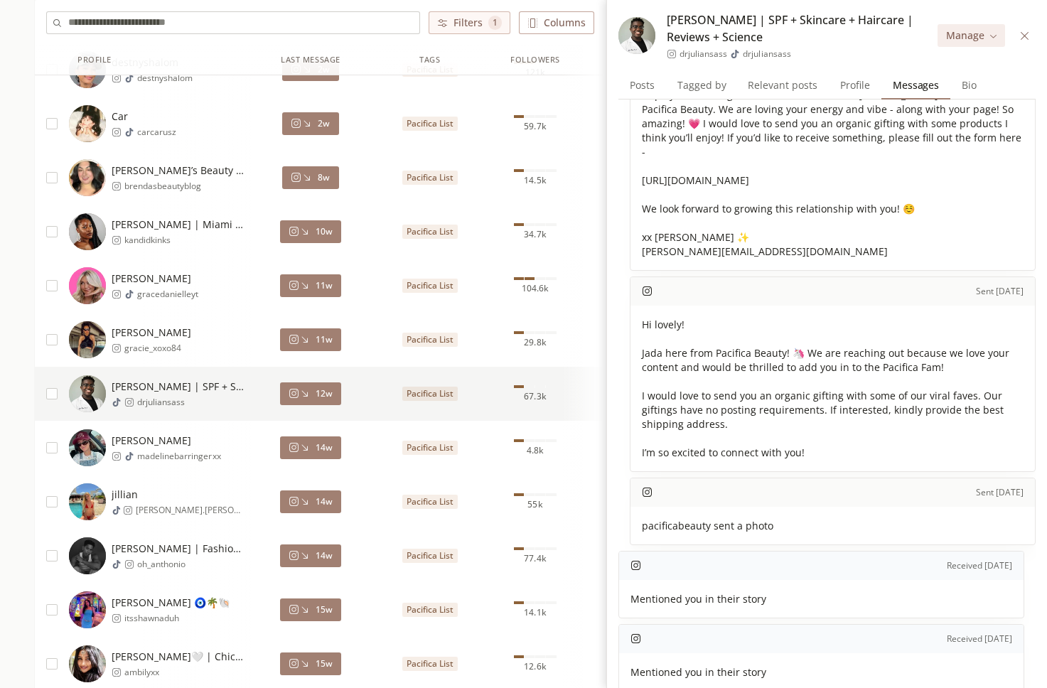
click at [308, 448] on icon at bounding box center [304, 447] width 11 height 11
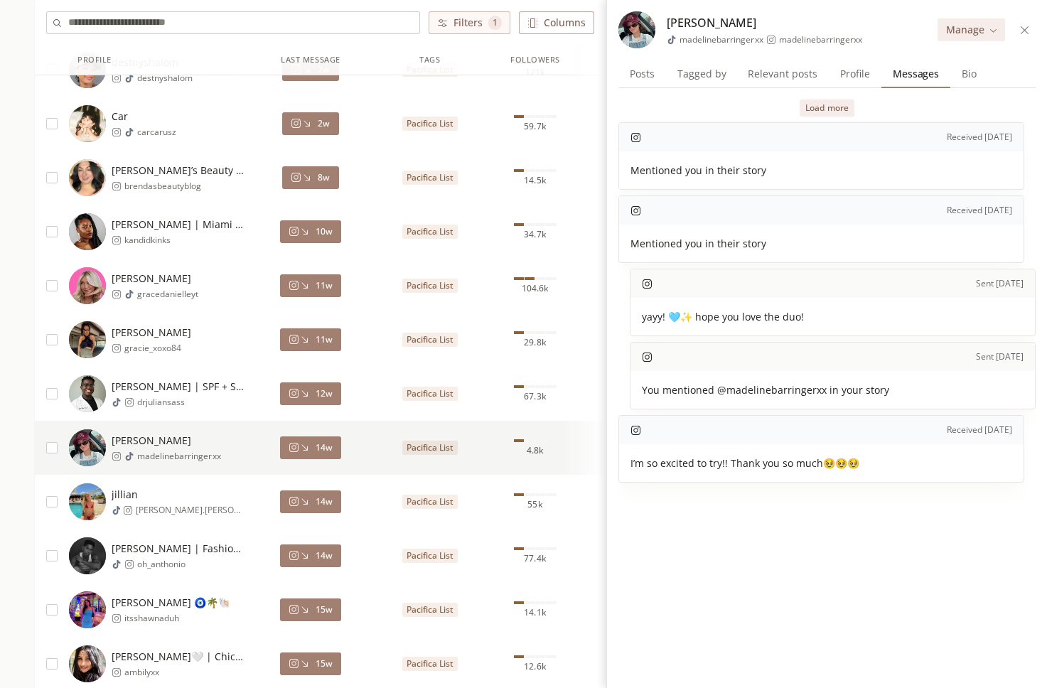
click at [328, 448] on span "14w" at bounding box center [324, 447] width 17 height 11
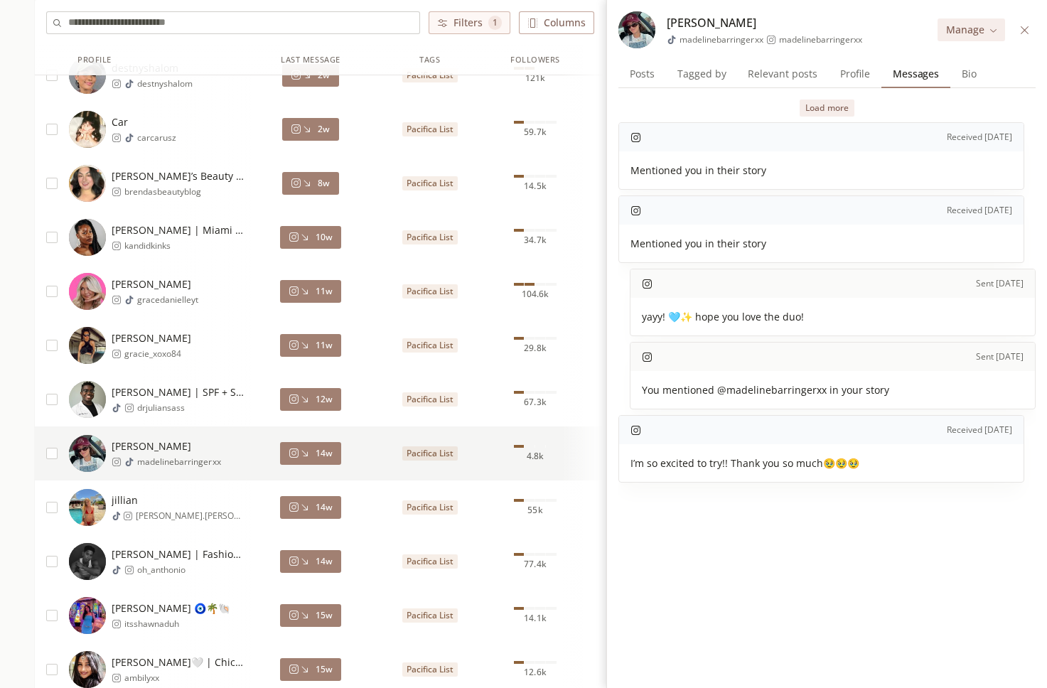
click at [309, 507] on icon at bounding box center [304, 507] width 11 height 11
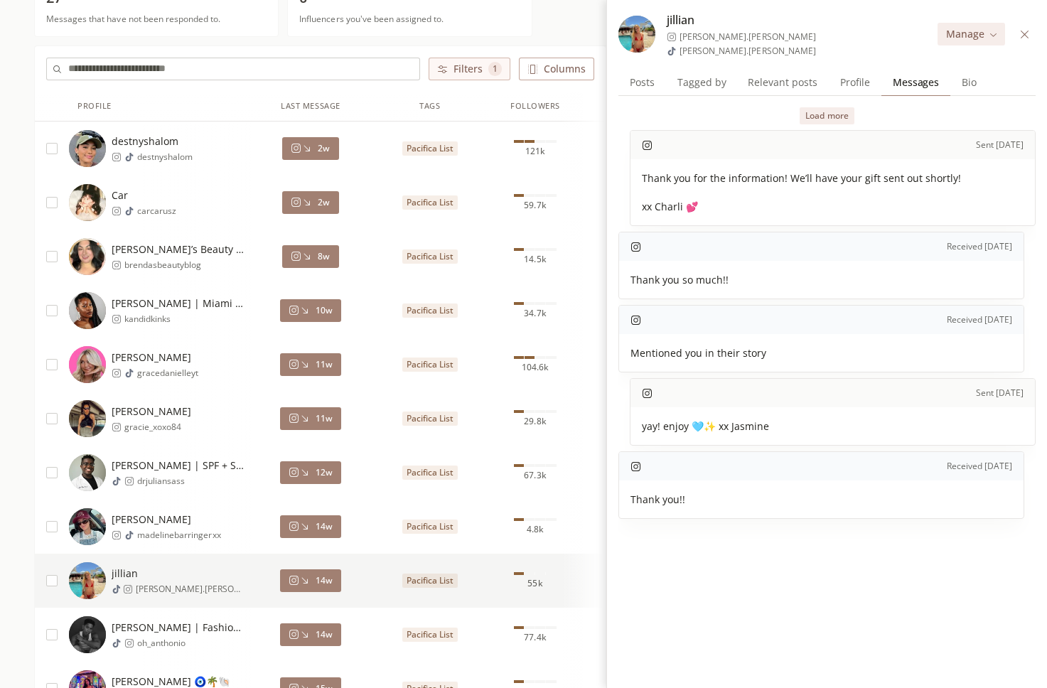
click at [86, 578] on img at bounding box center [87, 580] width 37 height 37
click at [637, 82] on span "Posts" at bounding box center [642, 82] width 36 height 20
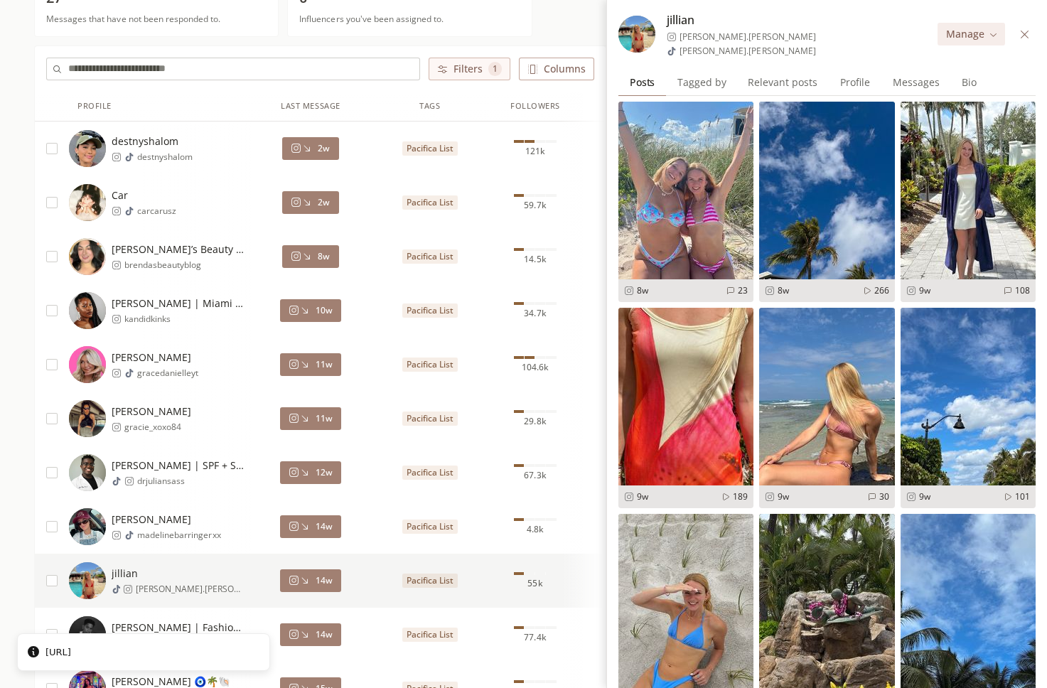
click at [717, 237] on img at bounding box center [685, 191] width 135 height 178
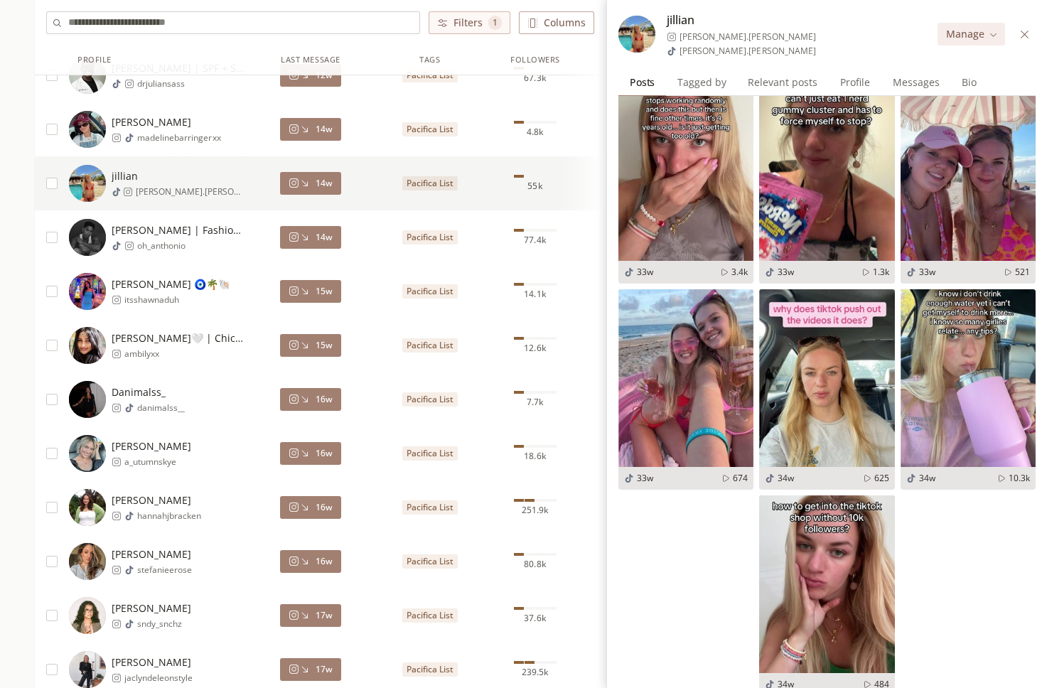
scroll to position [613, 0]
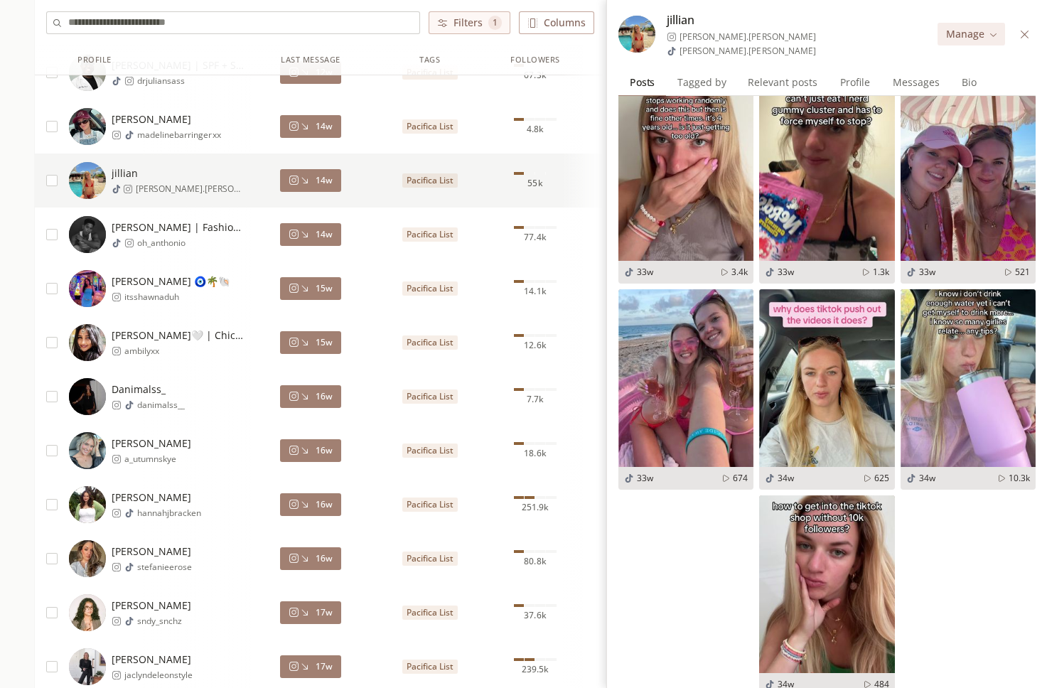
click at [307, 512] on button "16w" at bounding box center [310, 504] width 61 height 23
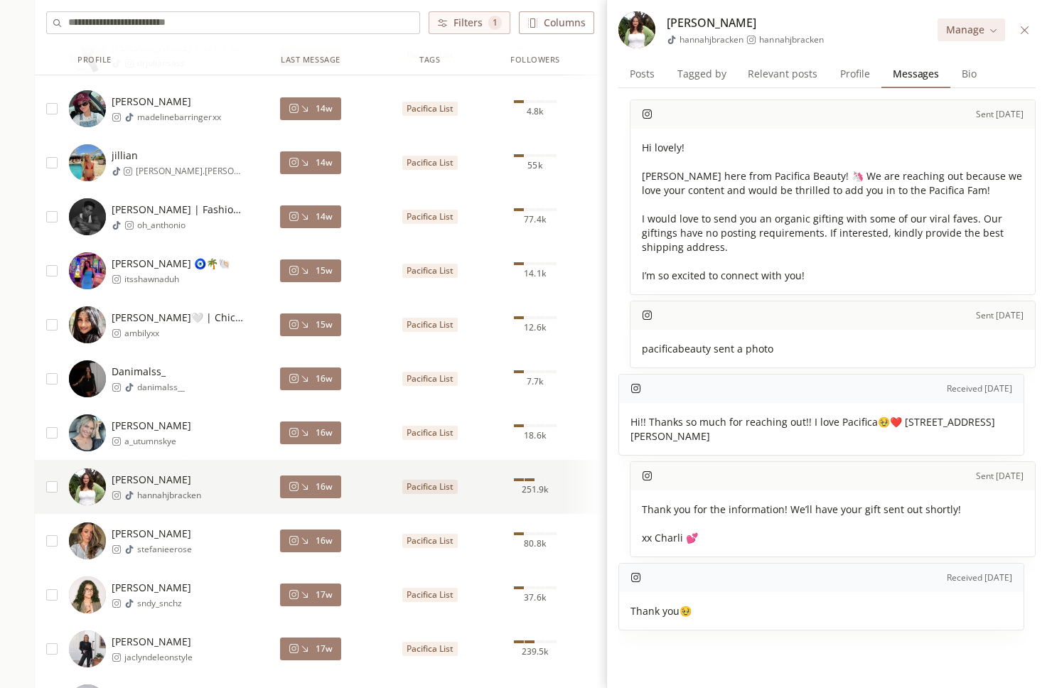
scroll to position [635, 0]
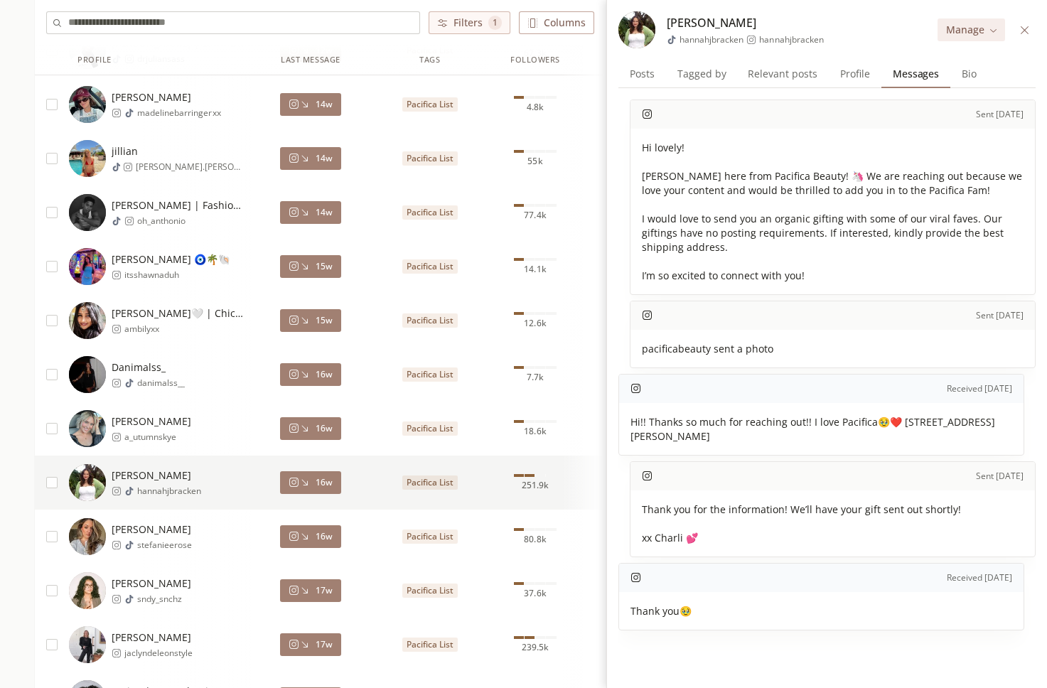
drag, startPoint x: 897, startPoint y: 441, endPoint x: 893, endPoint y: 424, distance: 17.4
click at [893, 424] on span "Hi!! Thanks so much for reaching out!! I love Pacifica🥹❤️ [STREET_ADDRESS][PERS…" at bounding box center [821, 429] width 382 height 28
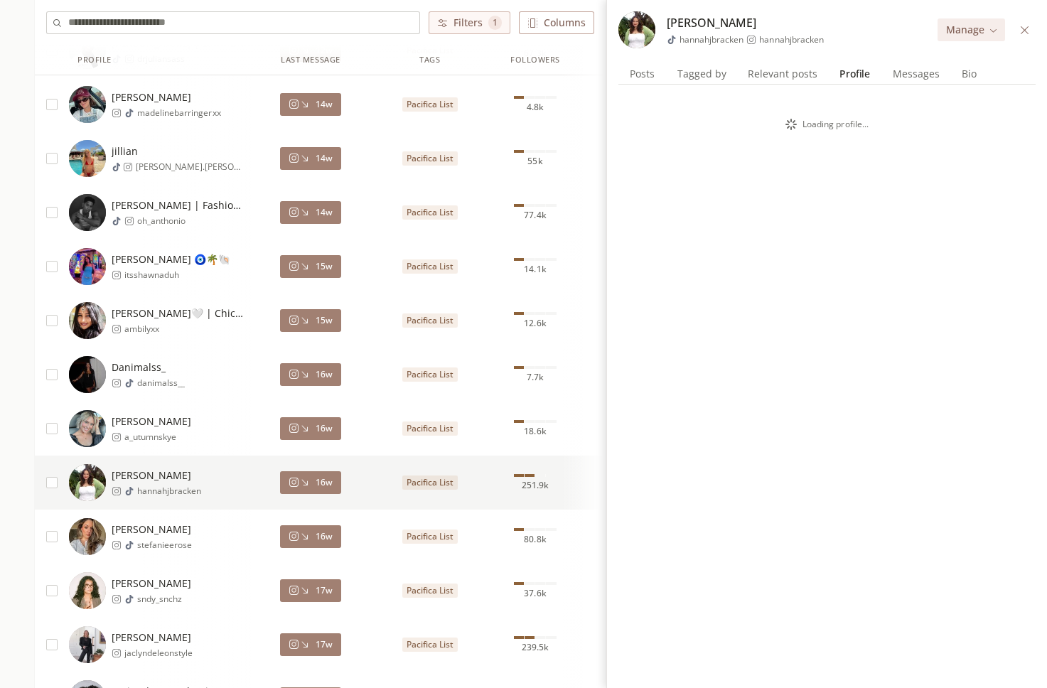
click at [857, 82] on span "Profile" at bounding box center [855, 74] width 42 height 20
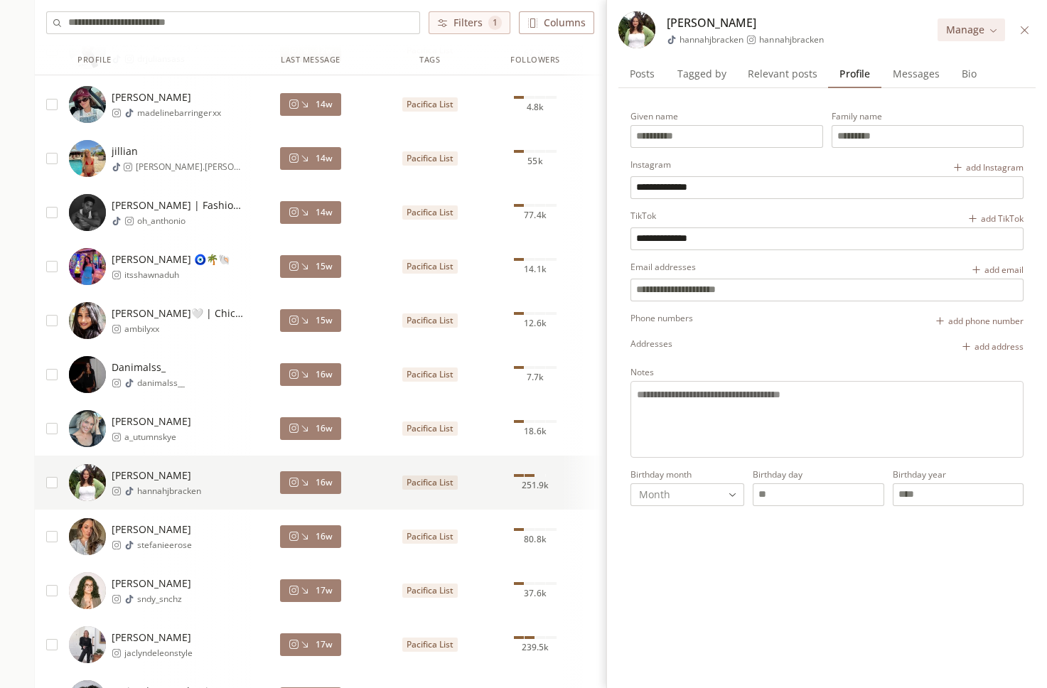
click at [979, 350] on div "add address" at bounding box center [992, 346] width 63 height 11
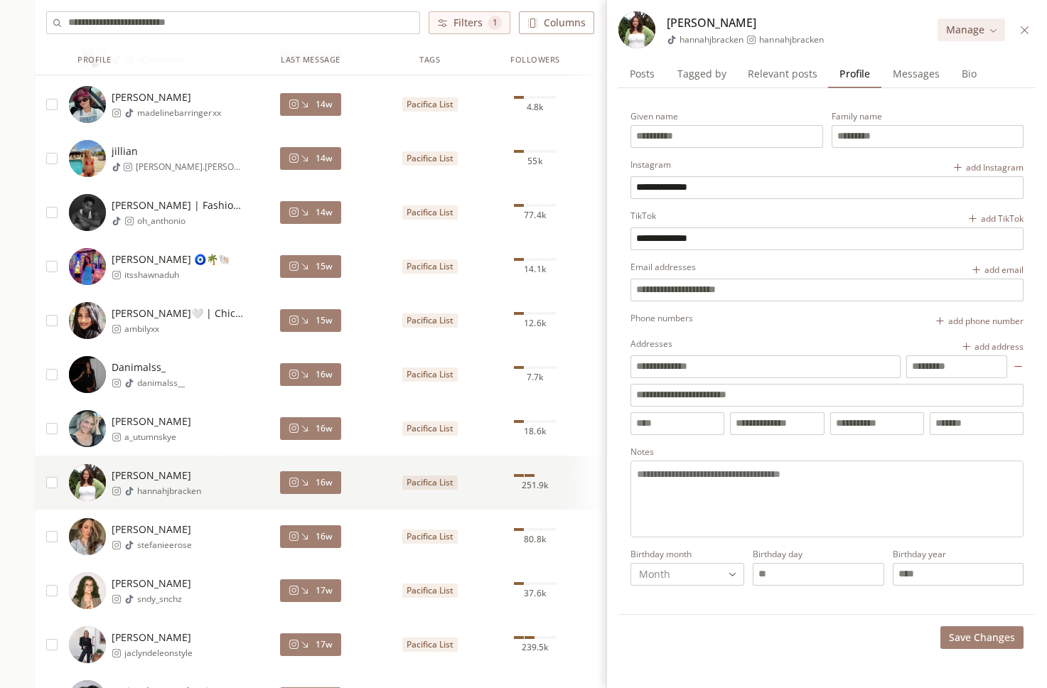
click at [898, 70] on span "Messages" at bounding box center [916, 74] width 58 height 20
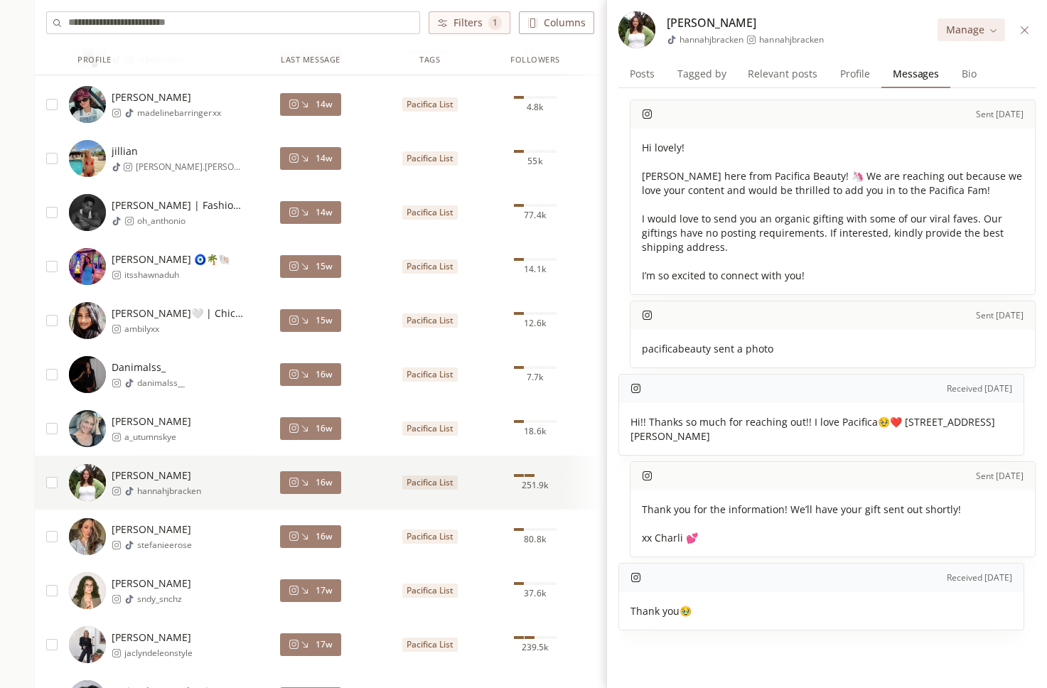
click at [234, 545] on div "[PERSON_NAME] stefanieerose" at bounding box center [160, 536] width 182 height 37
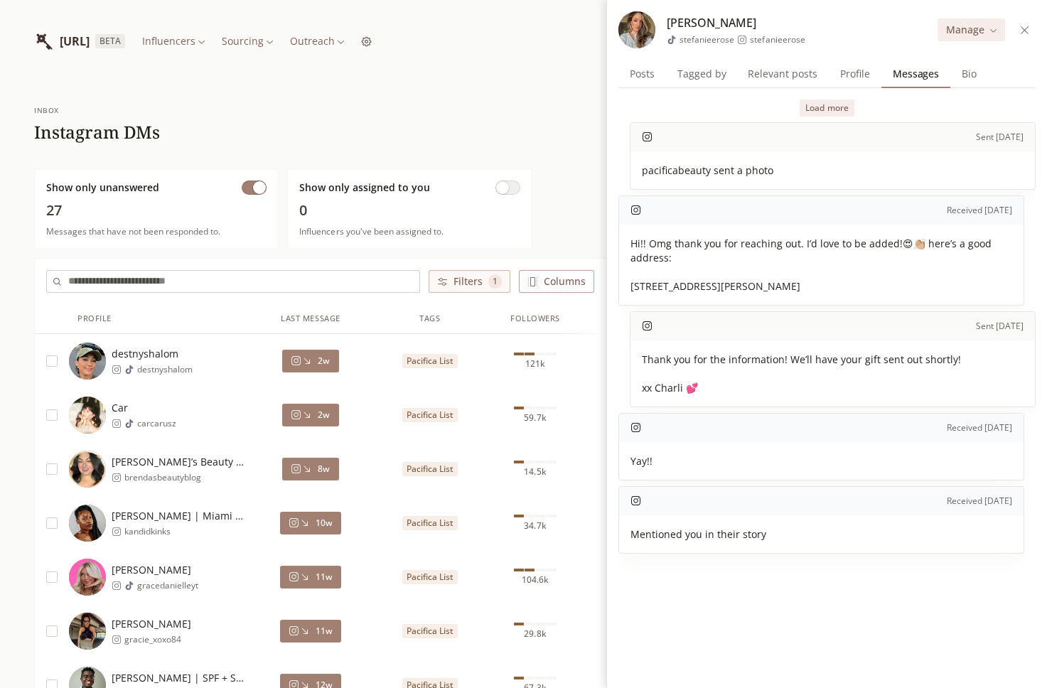
click at [1026, 31] on icon at bounding box center [1025, 30] width 8 height 8
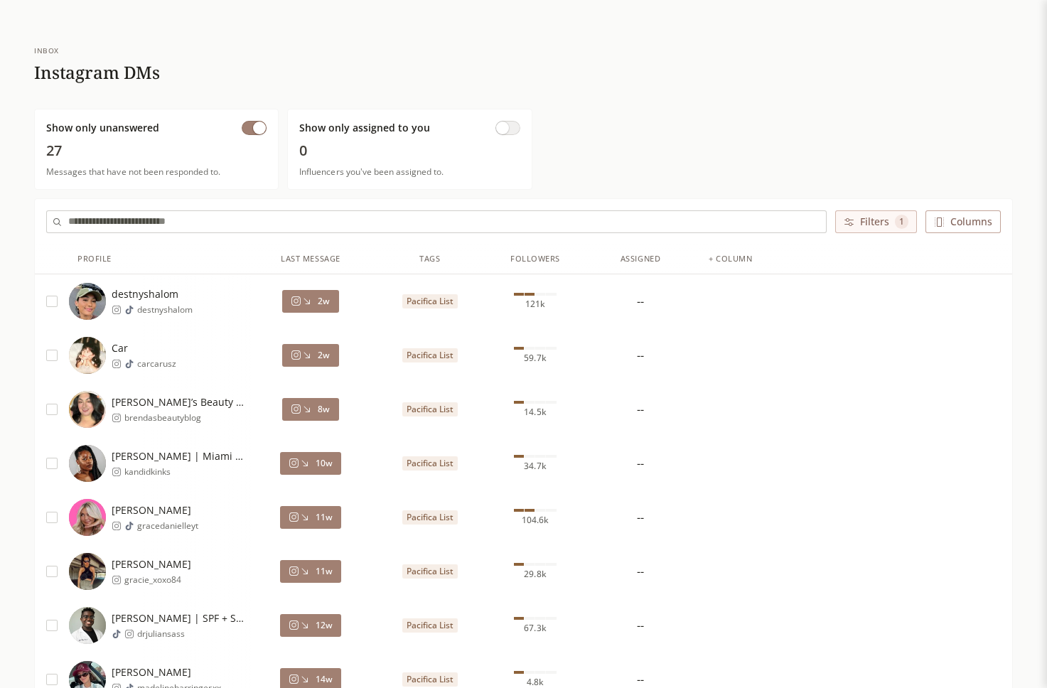
scroll to position [87, 0]
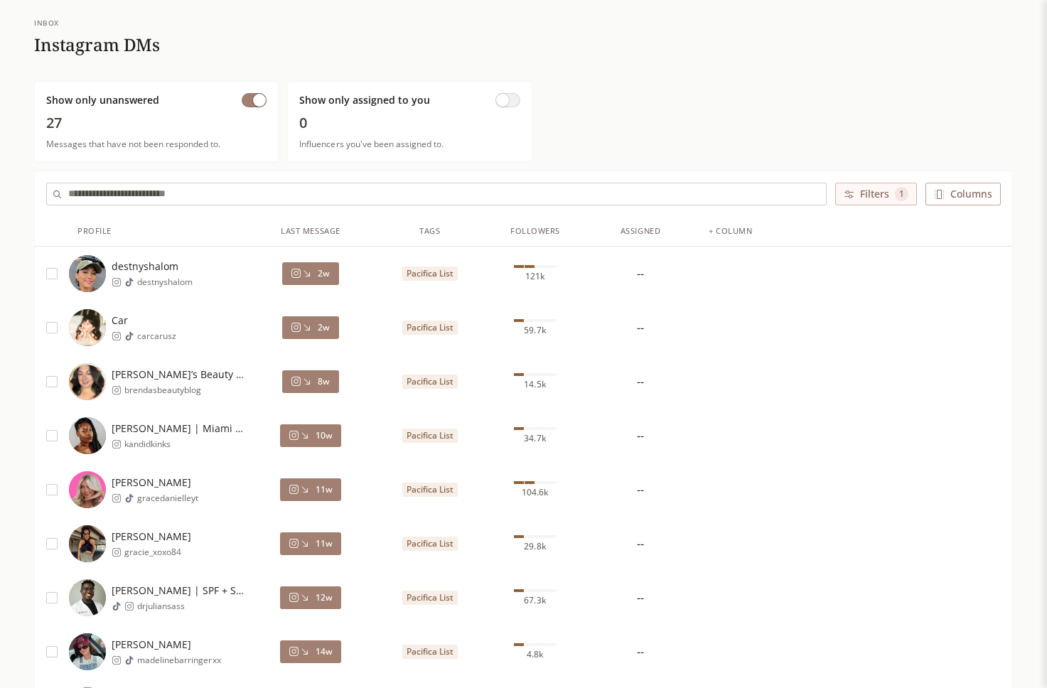
click at [331, 272] on button "2w" at bounding box center [310, 273] width 56 height 23
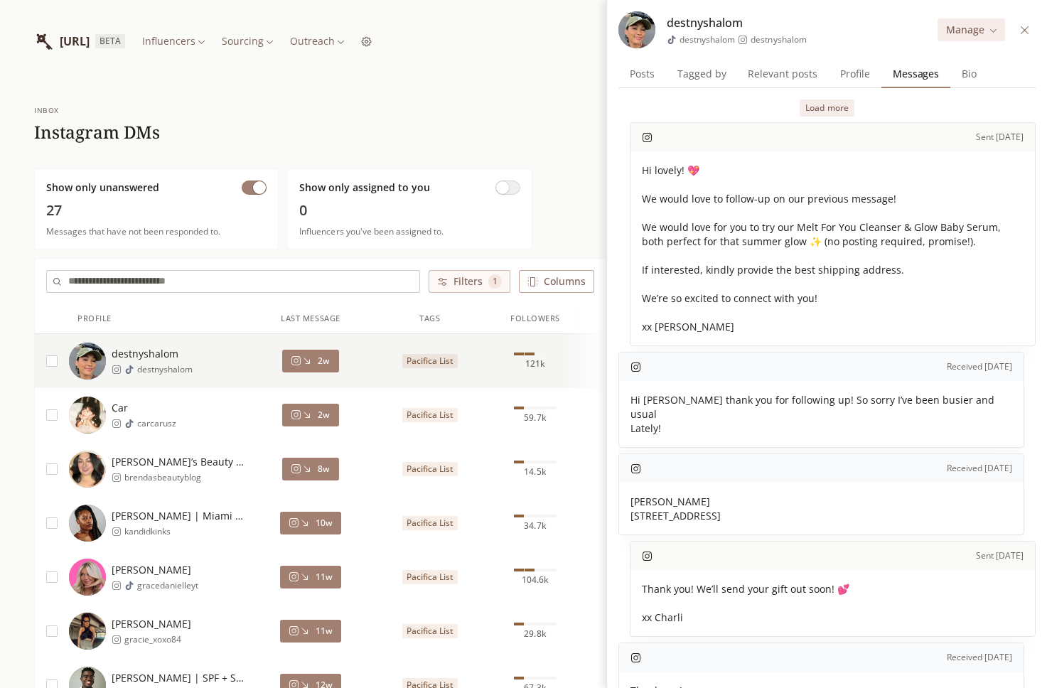
click at [1026, 26] on icon at bounding box center [1024, 30] width 11 height 11
